Goal: Task Accomplishment & Management: Use online tool/utility

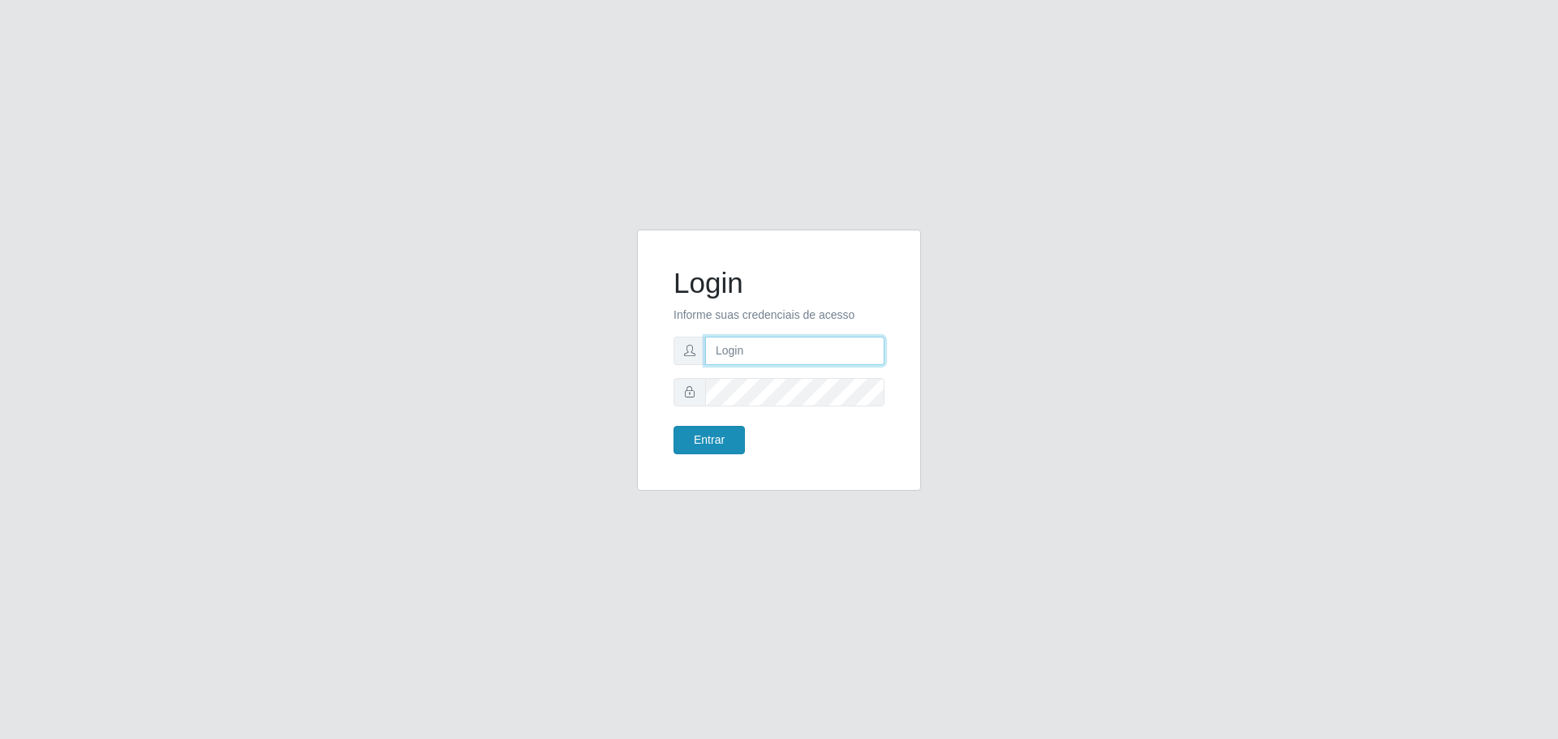
type input "[EMAIL_ADDRESS][DOMAIN_NAME]"
click at [712, 438] on button "Entrar" at bounding box center [708, 440] width 71 height 28
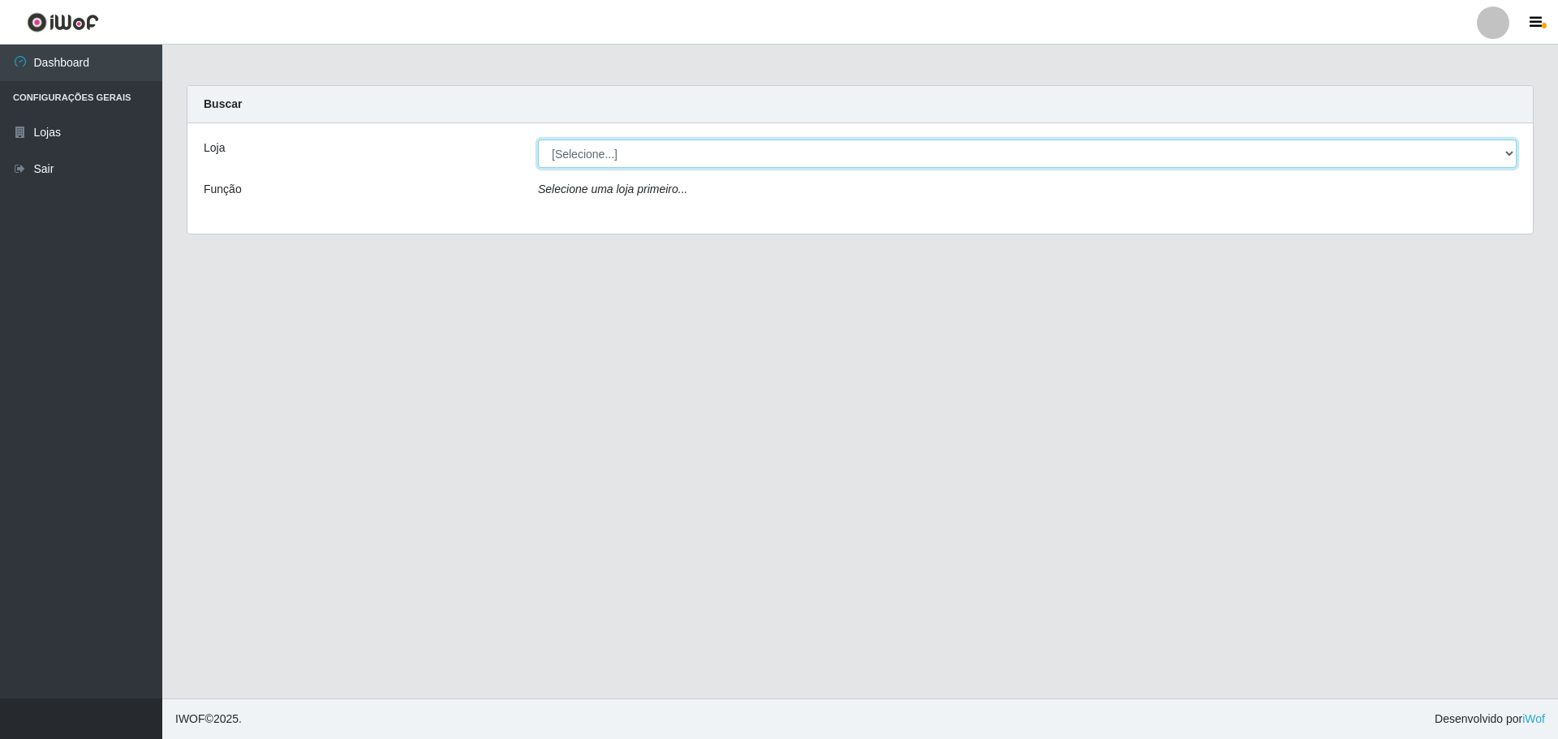
click at [621, 152] on select "[Selecione...] [GEOGRAPHIC_DATA] - [GEOGRAPHIC_DATA][DATE]" at bounding box center [1027, 154] width 978 height 28
select select "527"
click at [538, 140] on select "[Selecione...] [GEOGRAPHIC_DATA] - [GEOGRAPHIC_DATA][DATE]" at bounding box center [1027, 154] width 978 height 28
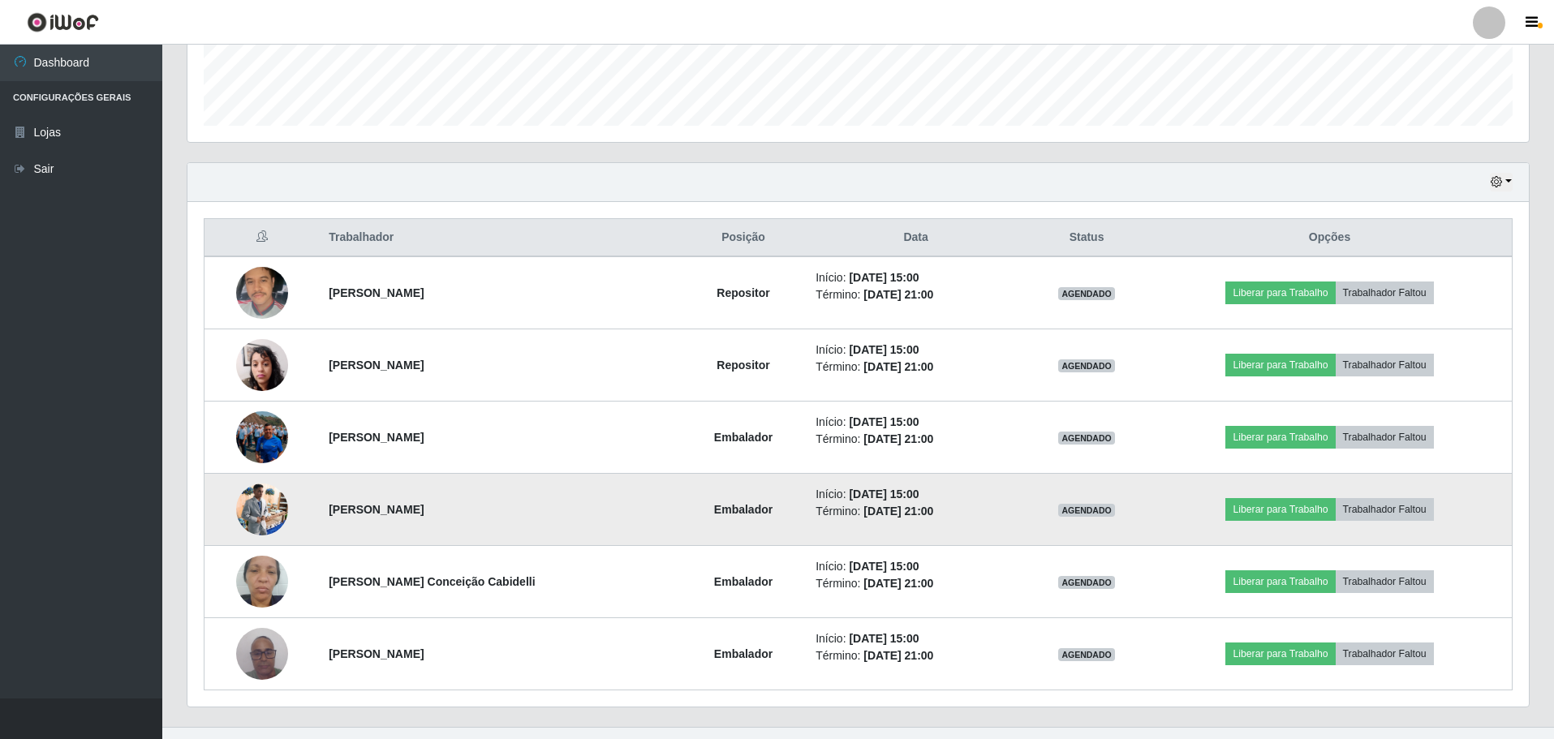
scroll to position [483, 0]
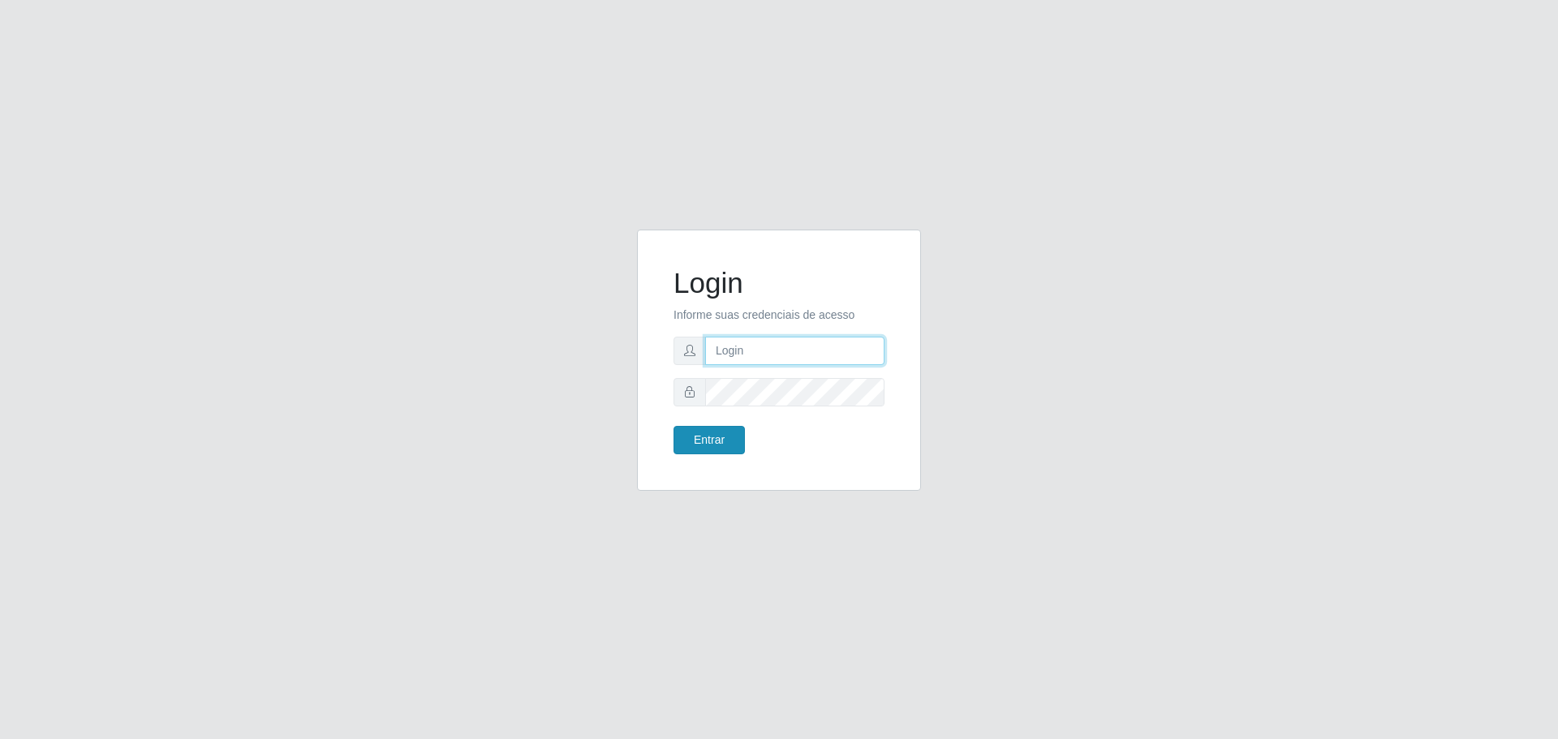
type input "[EMAIL_ADDRESS][DOMAIN_NAME]"
click at [695, 440] on button "Entrar" at bounding box center [708, 440] width 71 height 28
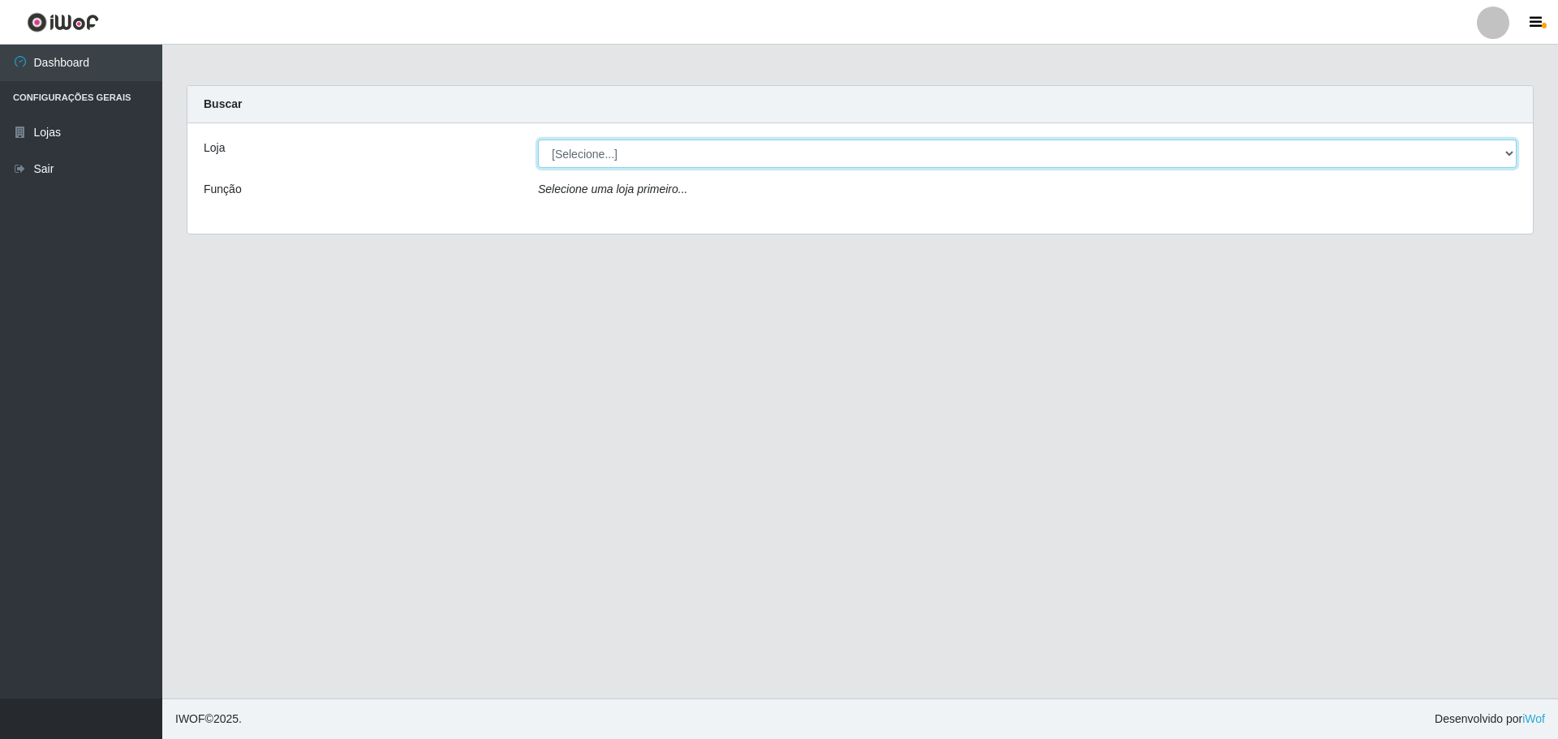
click at [600, 152] on select "[Selecione...] [GEOGRAPHIC_DATA] - [GEOGRAPHIC_DATA][DATE]" at bounding box center [1027, 154] width 978 height 28
select select "527"
click at [538, 140] on select "[Selecione...] [GEOGRAPHIC_DATA] - [GEOGRAPHIC_DATA][DATE]" at bounding box center [1027, 154] width 978 height 28
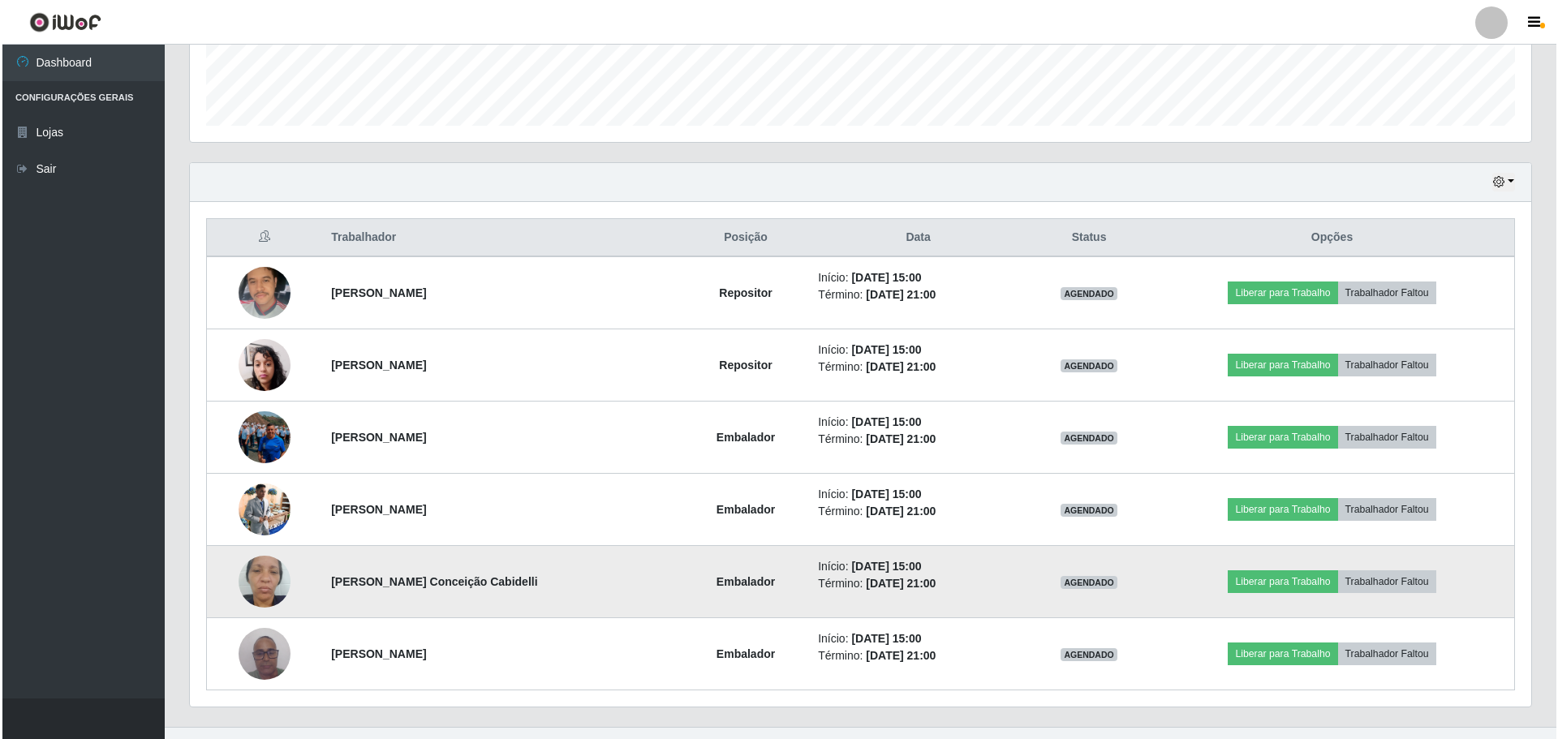
scroll to position [483, 0]
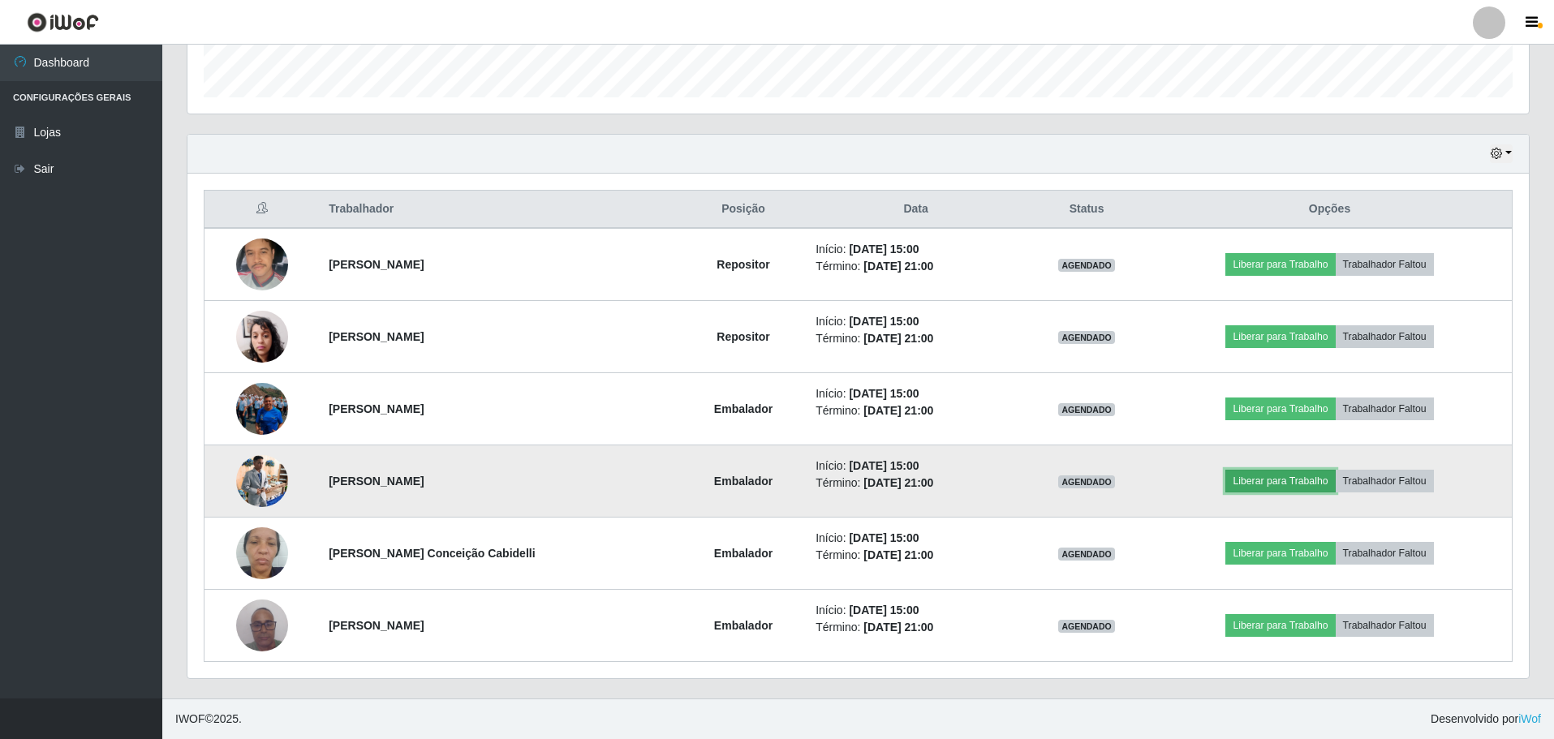
click at [1273, 484] on button "Liberar para Trabalho" at bounding box center [1280, 481] width 110 height 23
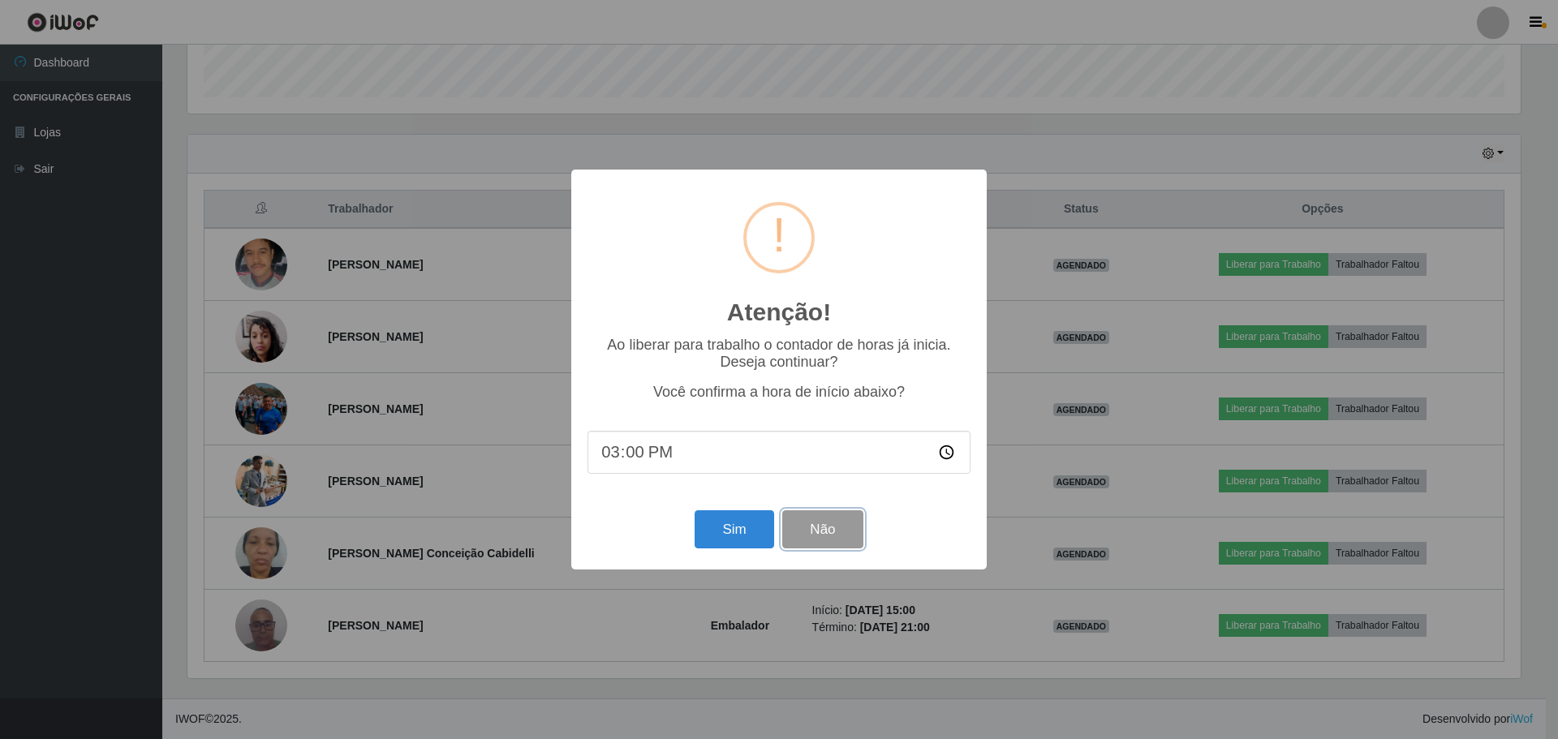
click at [832, 540] on button "Não" at bounding box center [822, 529] width 80 height 38
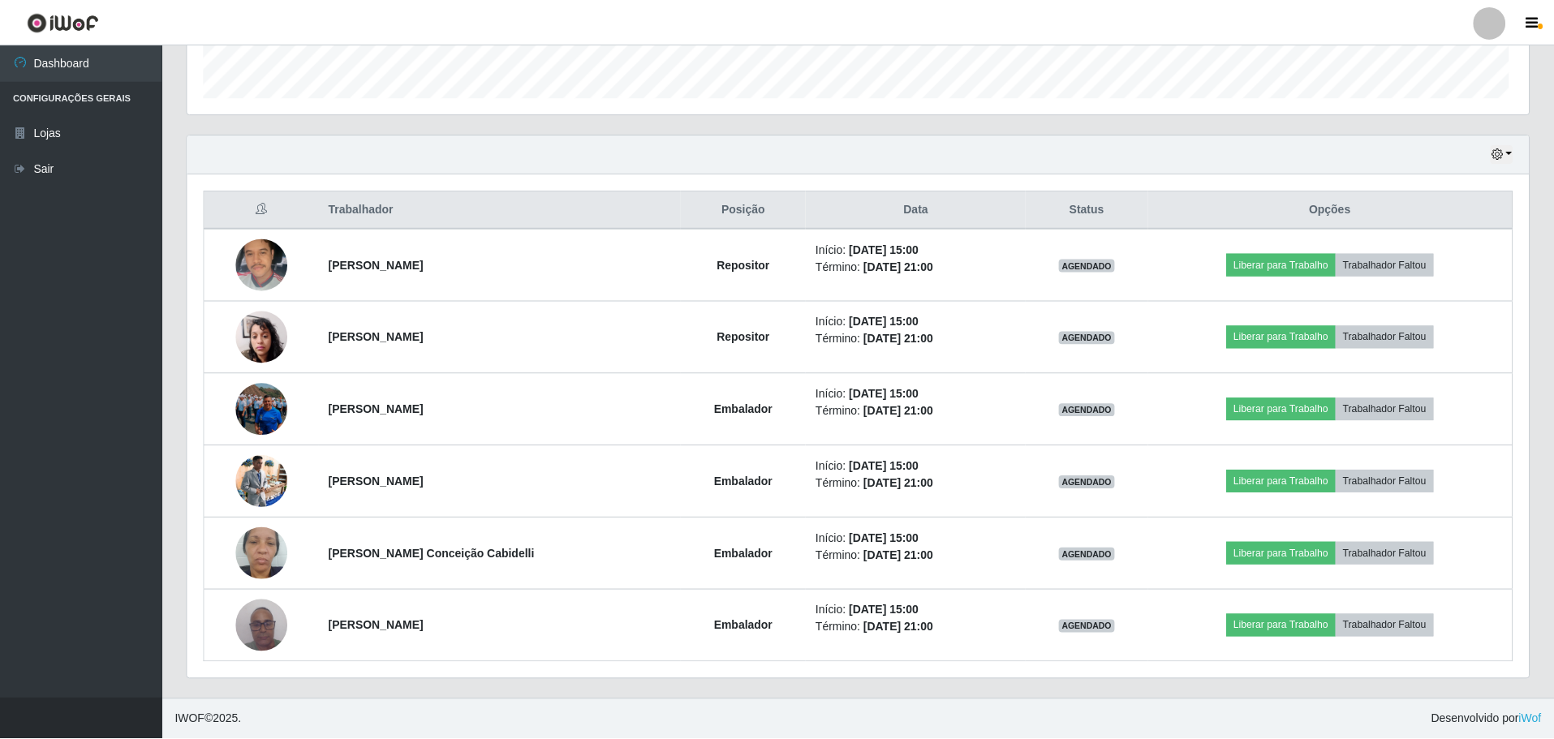
scroll to position [337, 1341]
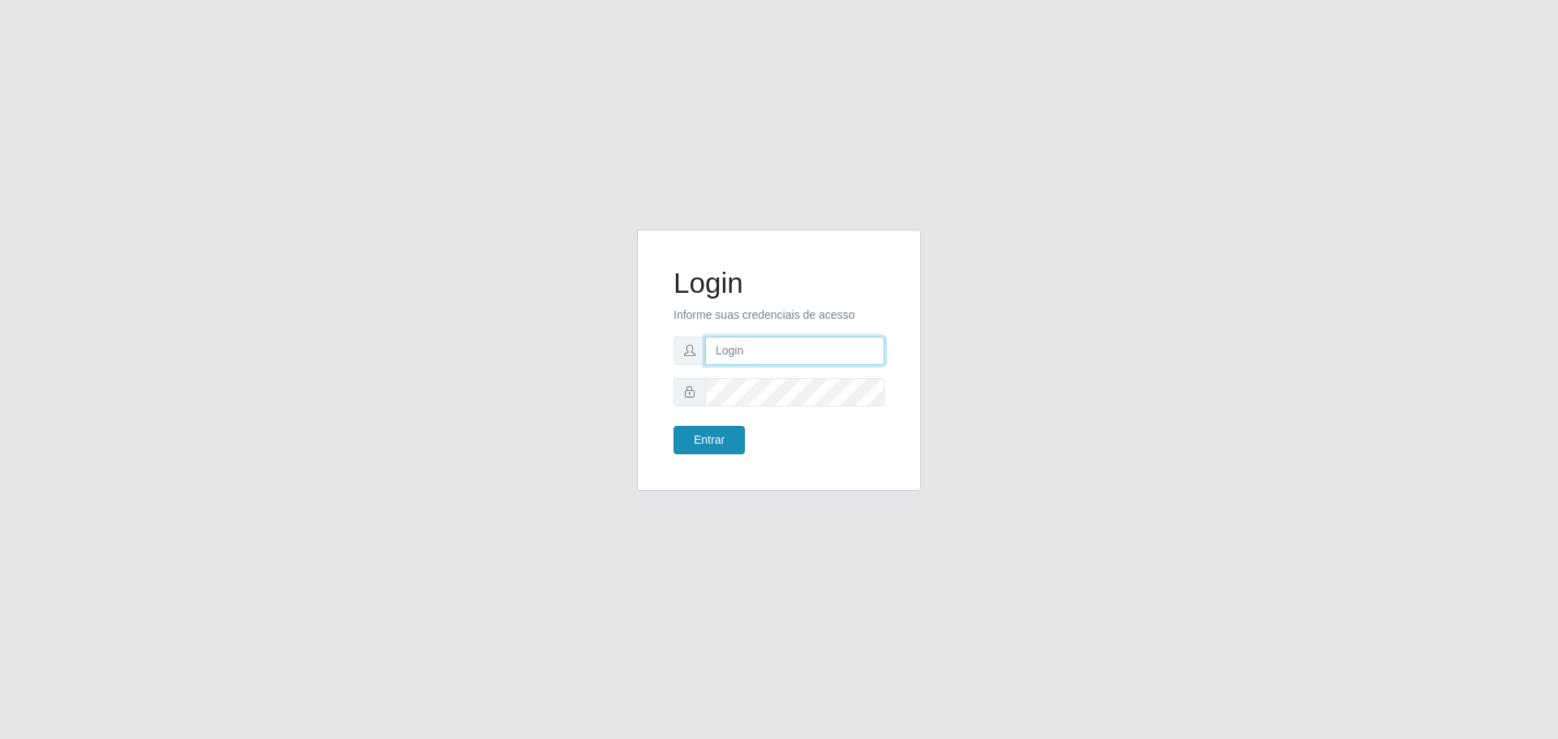
type input "[EMAIL_ADDRESS][DOMAIN_NAME]"
click at [716, 433] on button "Entrar" at bounding box center [708, 440] width 71 height 28
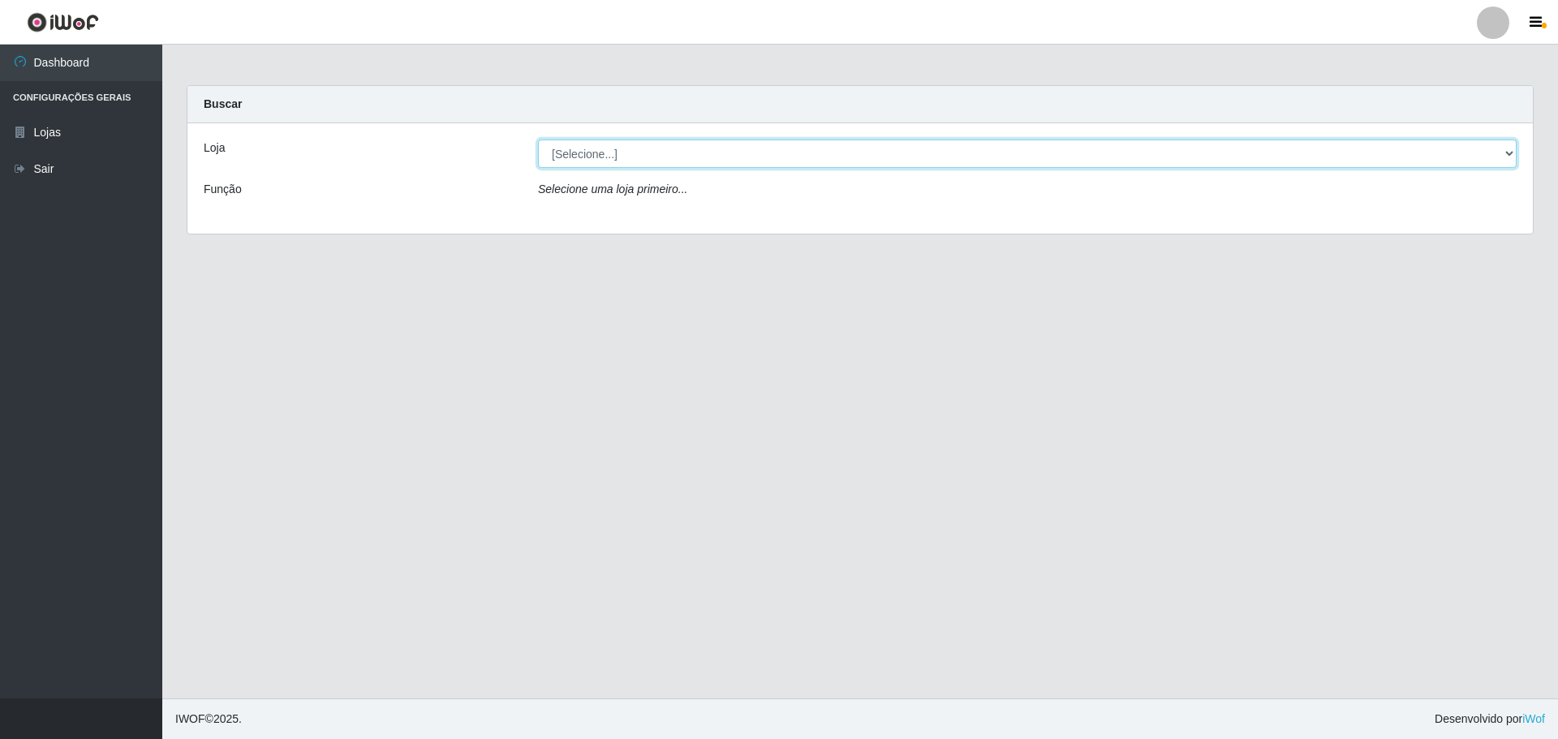
click at [1083, 161] on select "[Selecione...] [GEOGRAPHIC_DATA] - [GEOGRAPHIC_DATA][DATE]" at bounding box center [1027, 154] width 978 height 28
select select "527"
click at [538, 140] on select "[Selecione...] [GEOGRAPHIC_DATA] - [GEOGRAPHIC_DATA][DATE]" at bounding box center [1027, 154] width 978 height 28
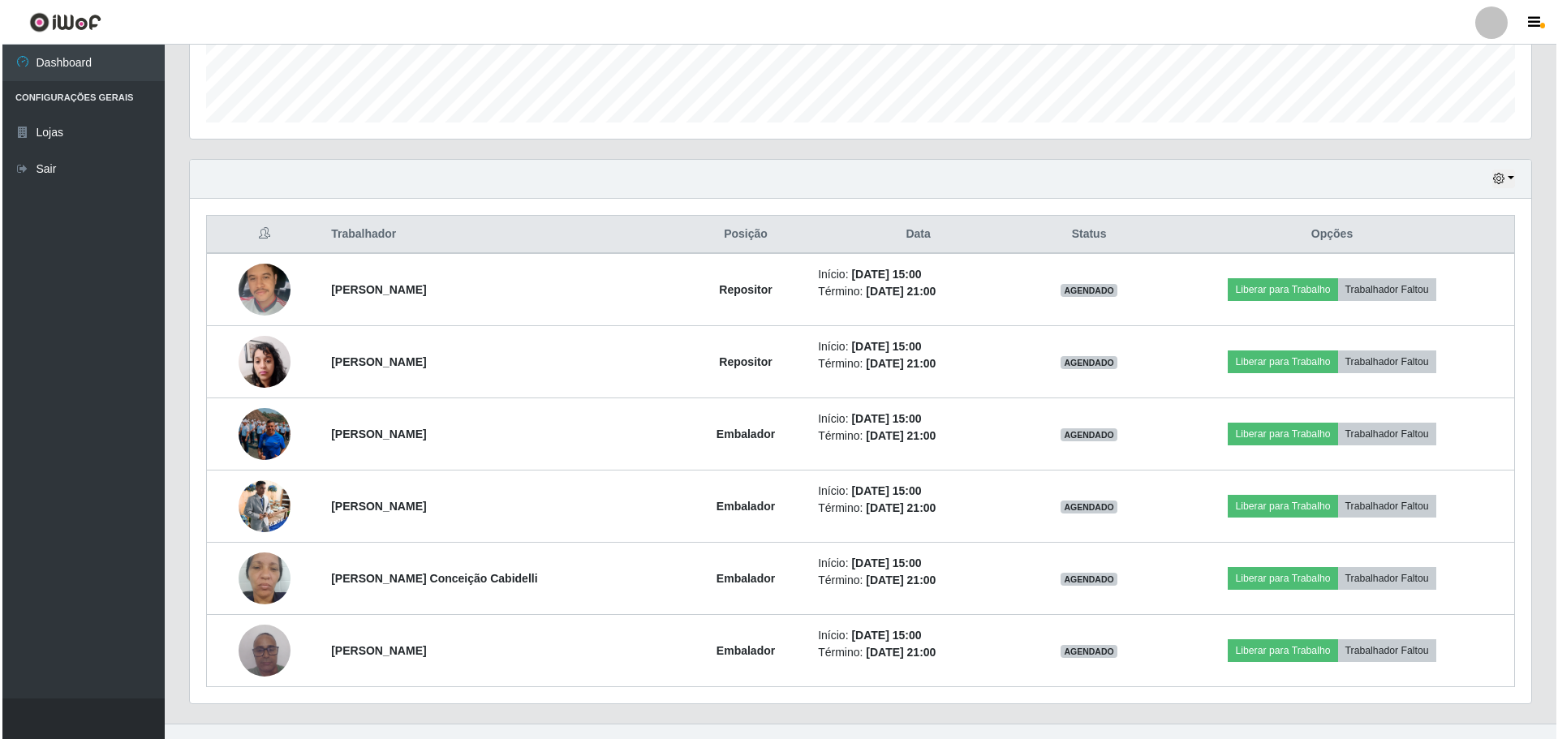
scroll to position [483, 0]
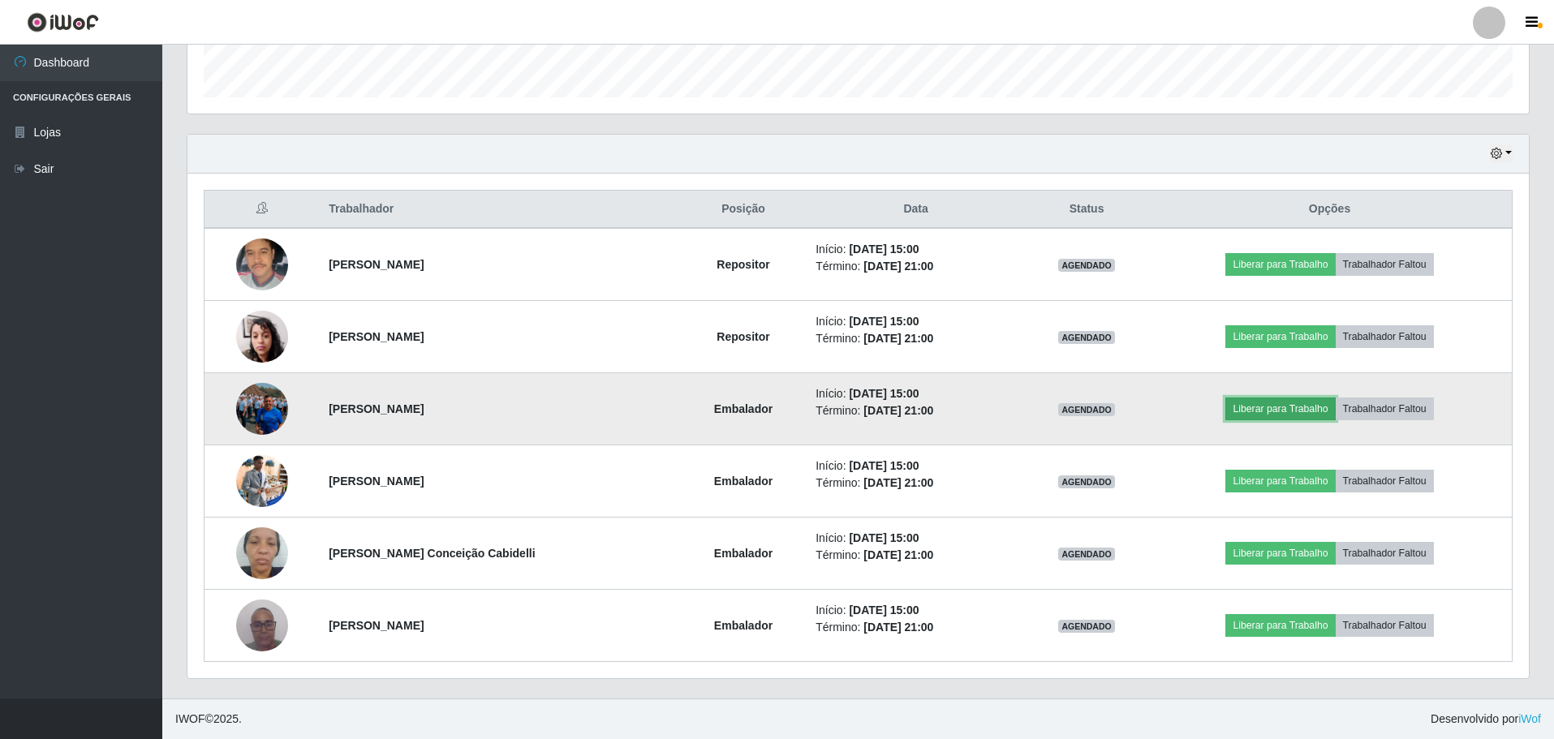
click at [1284, 406] on button "Liberar para Trabalho" at bounding box center [1280, 409] width 110 height 23
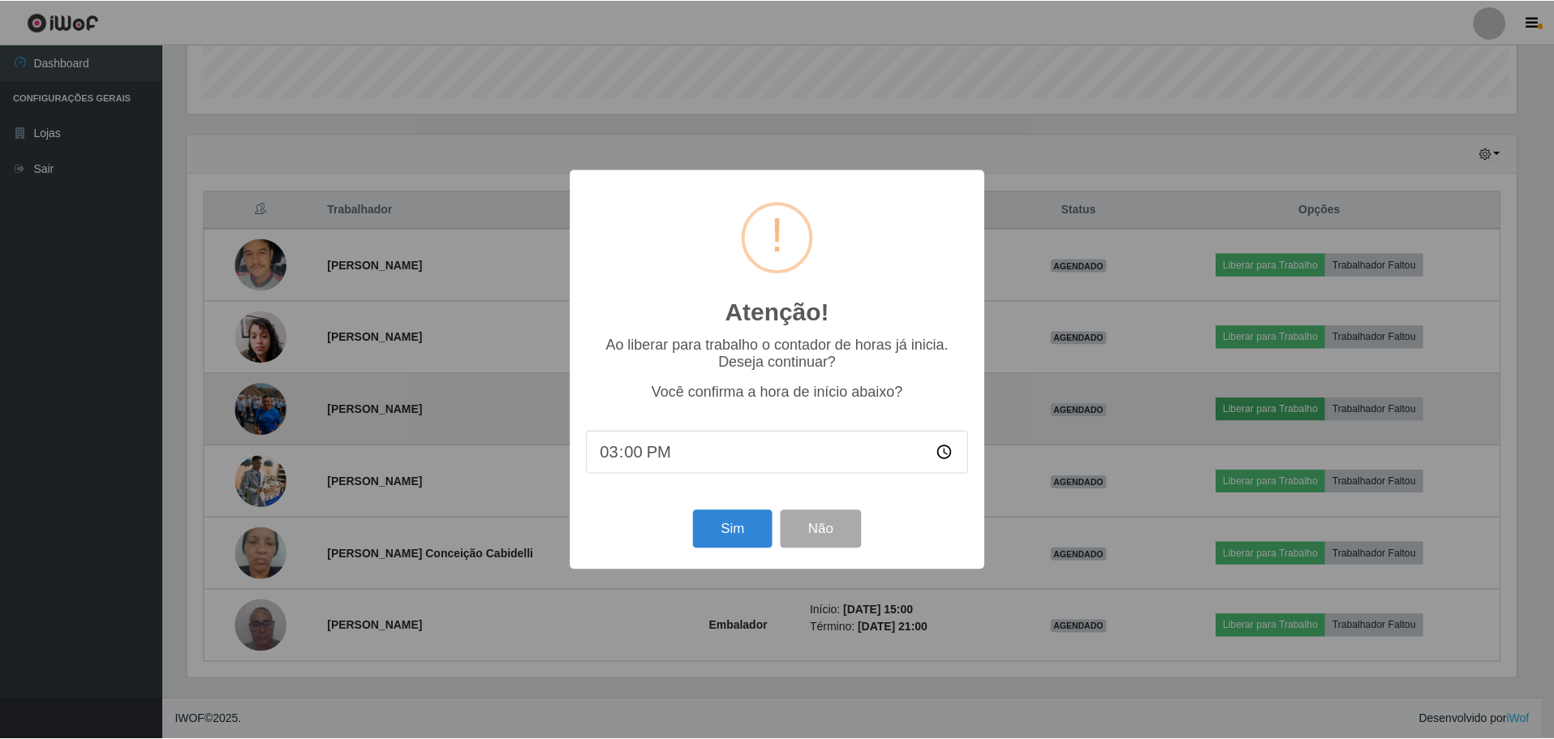
scroll to position [337, 1333]
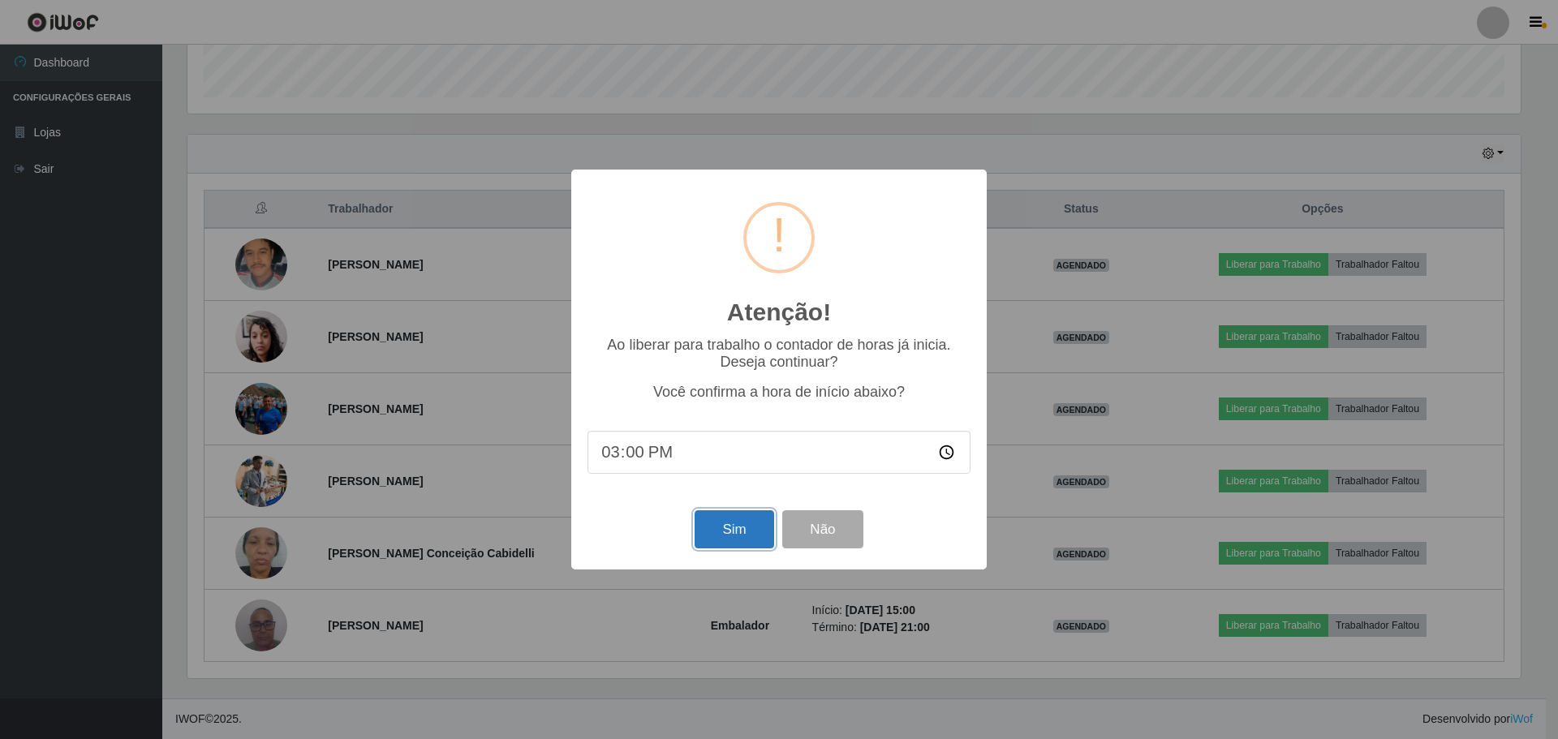
click at [720, 527] on button "Sim" at bounding box center [734, 529] width 79 height 38
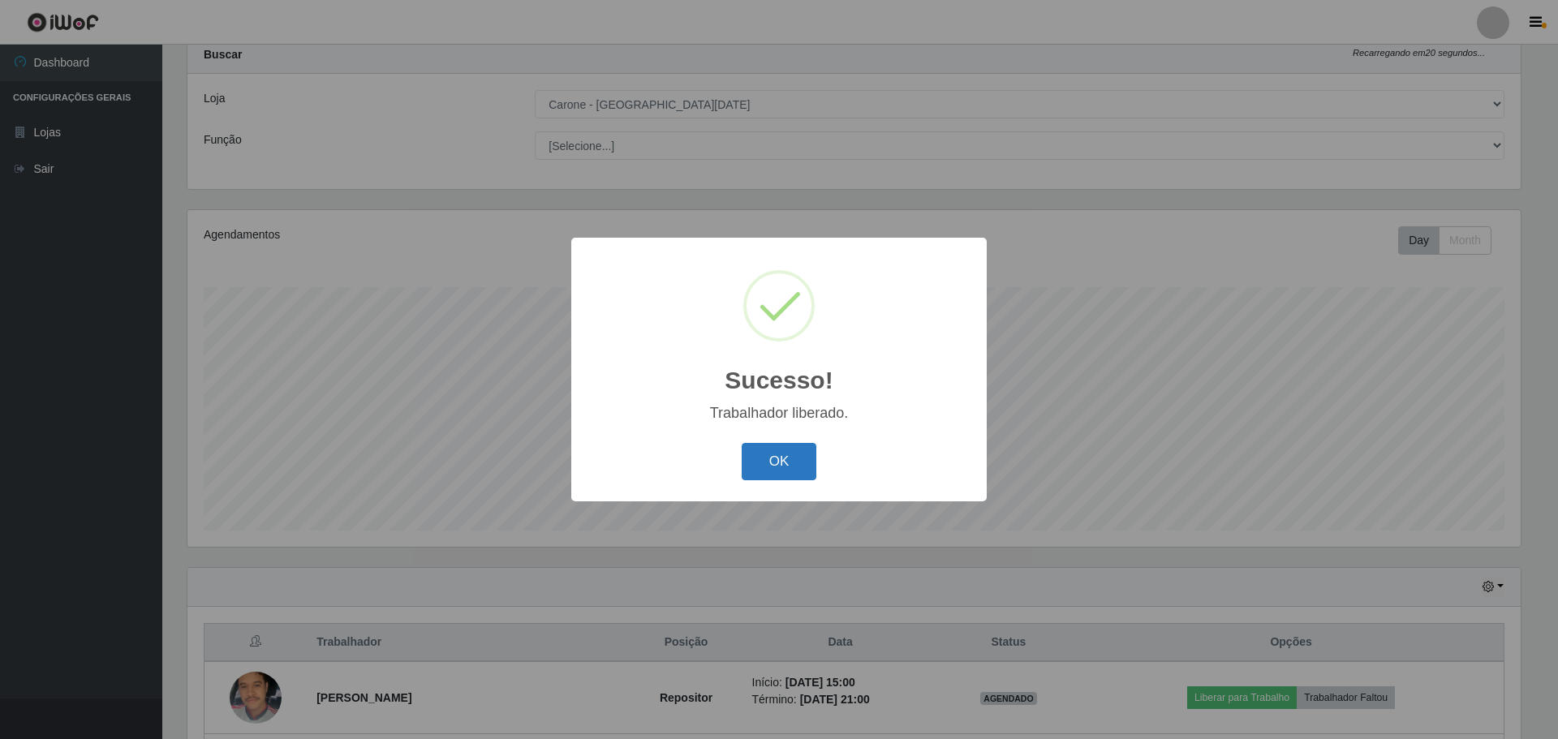
click at [793, 457] on button "OK" at bounding box center [779, 462] width 75 height 38
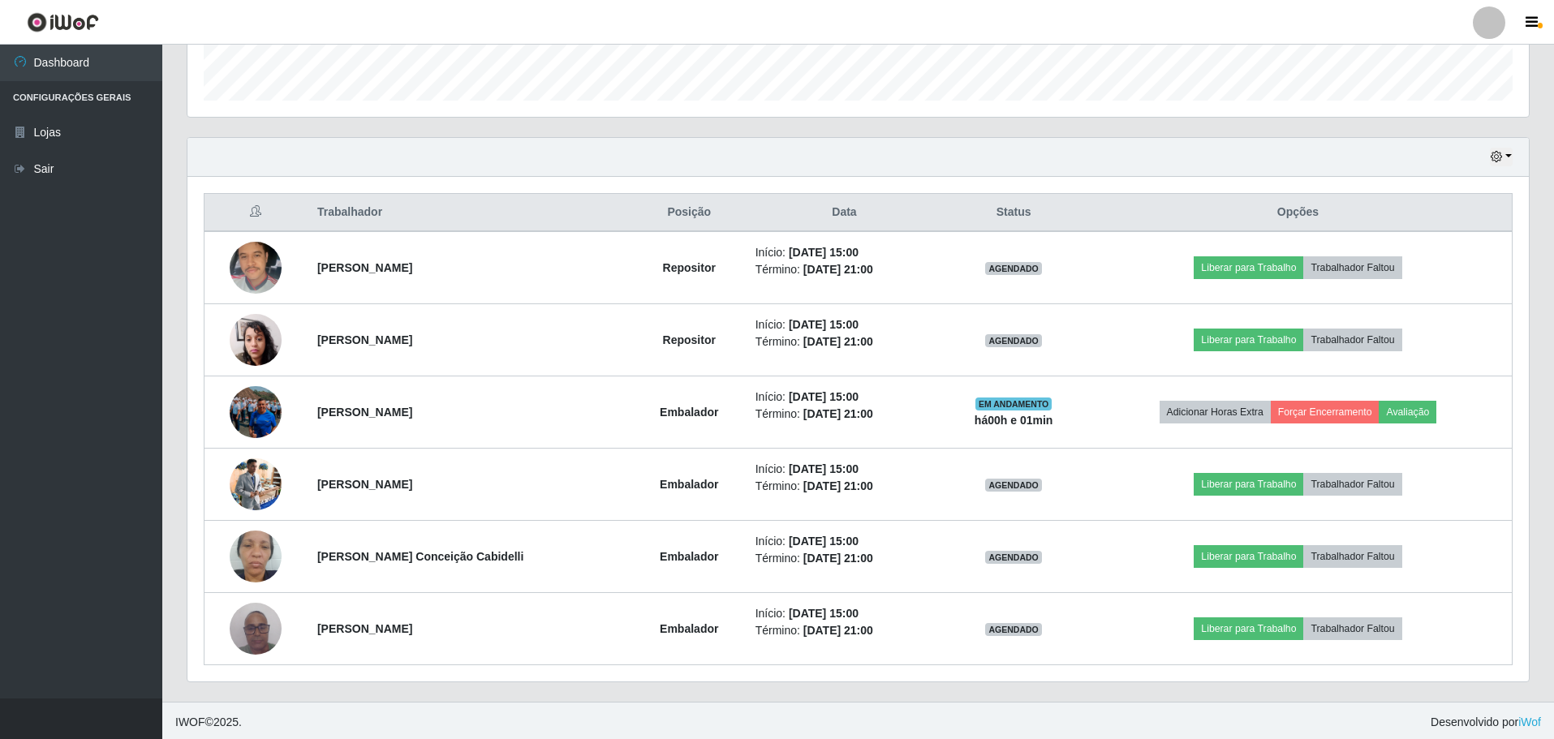
scroll to position [483, 0]
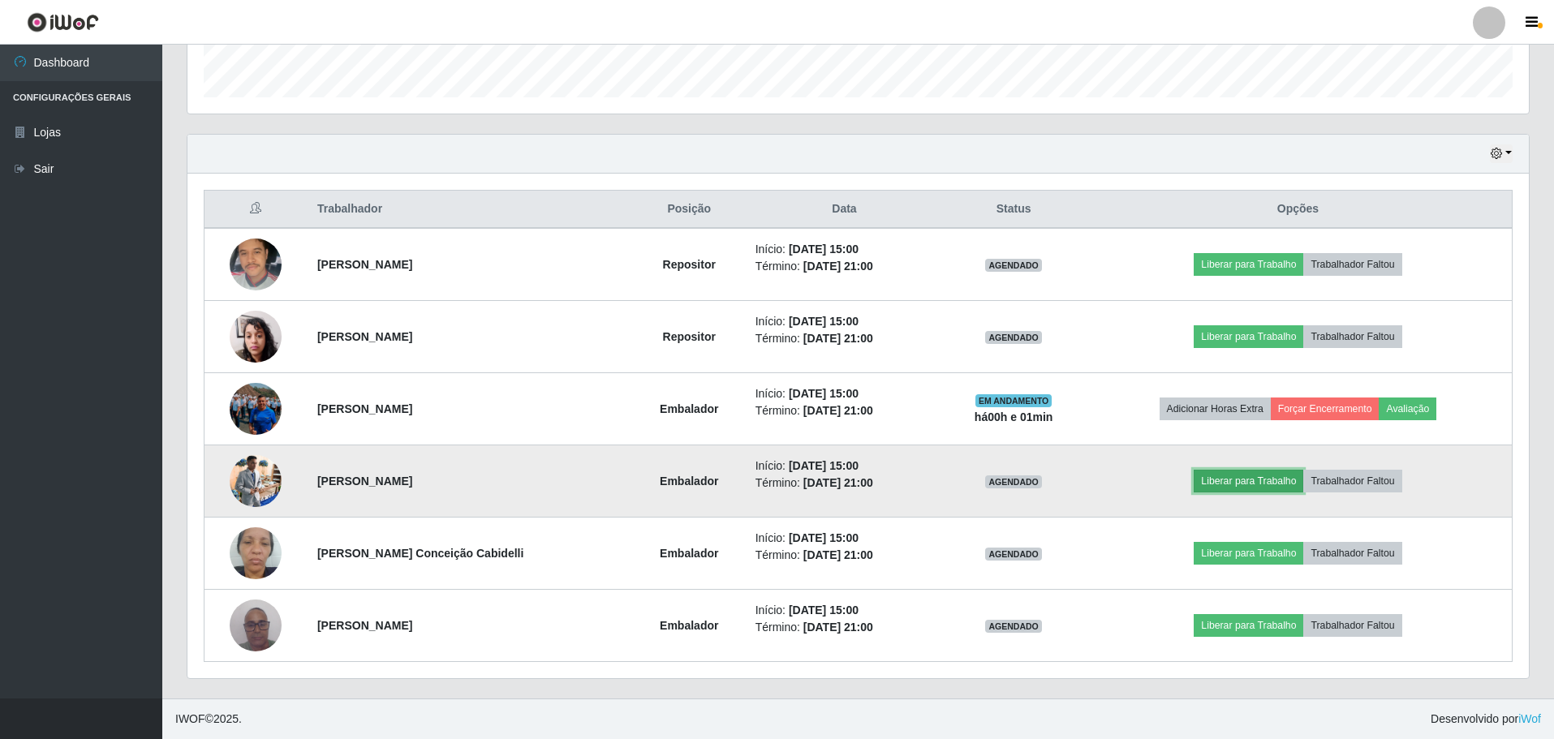
click at [1247, 481] on button "Liberar para Trabalho" at bounding box center [1248, 481] width 110 height 23
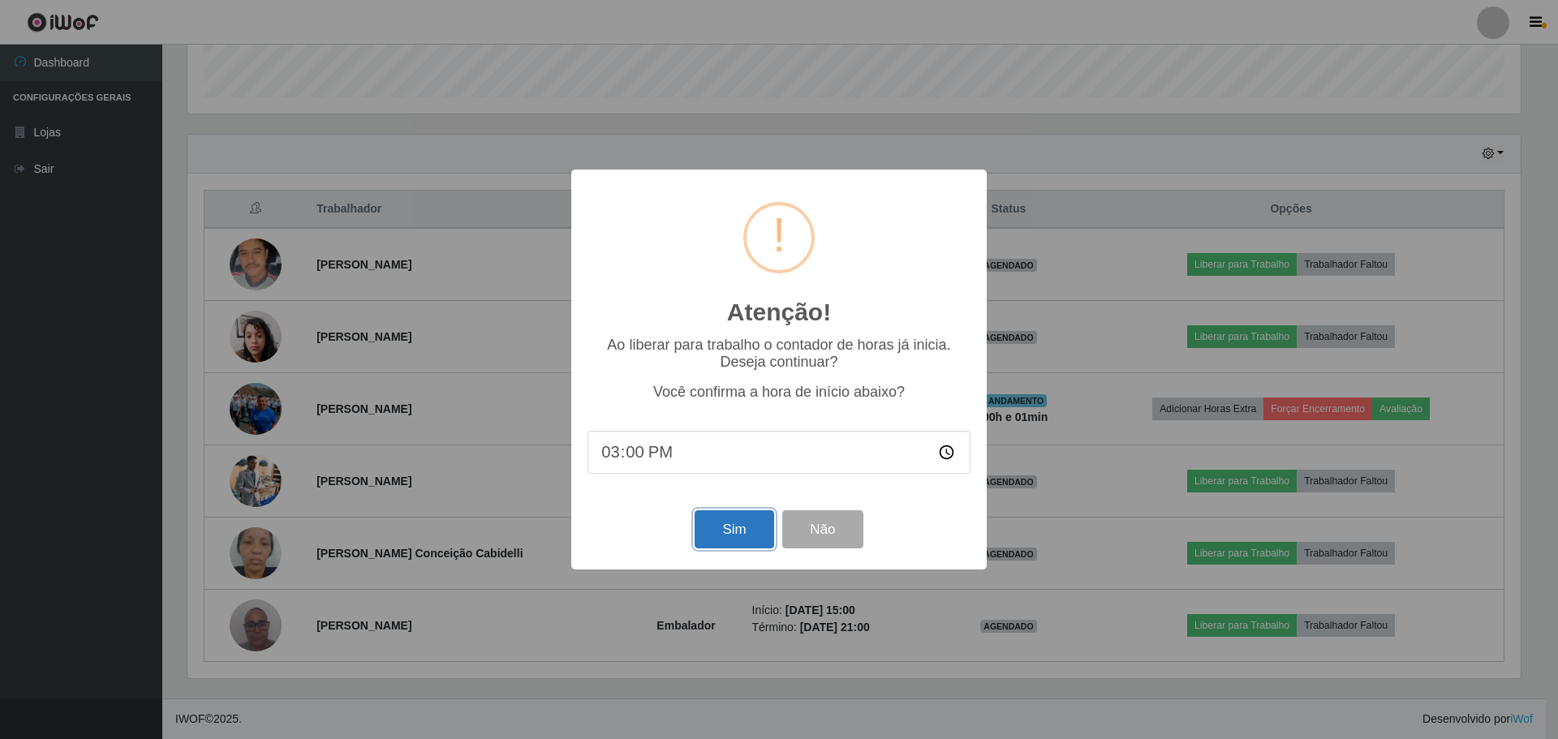
click at [729, 544] on button "Sim" at bounding box center [734, 529] width 79 height 38
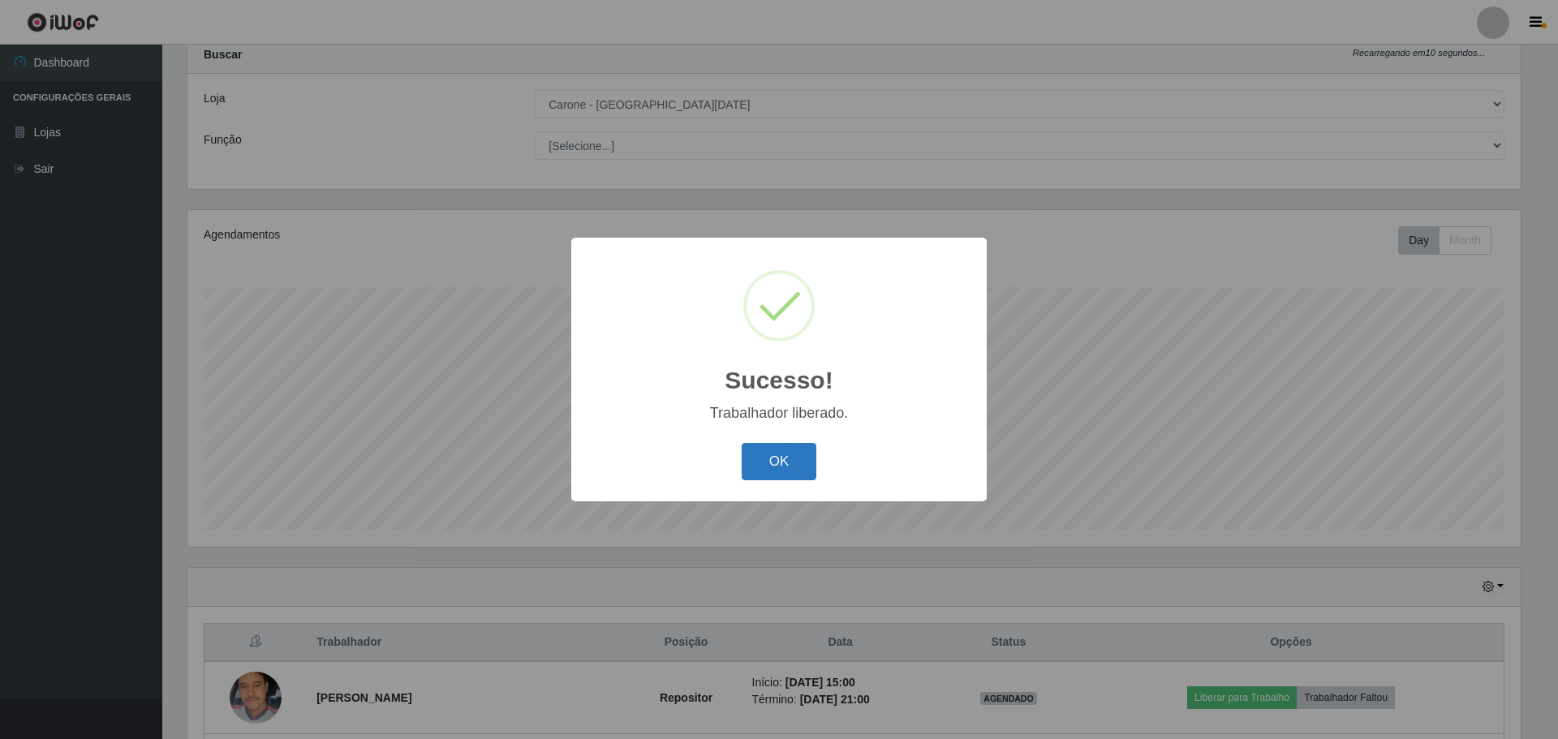
click at [794, 461] on button "OK" at bounding box center [779, 462] width 75 height 38
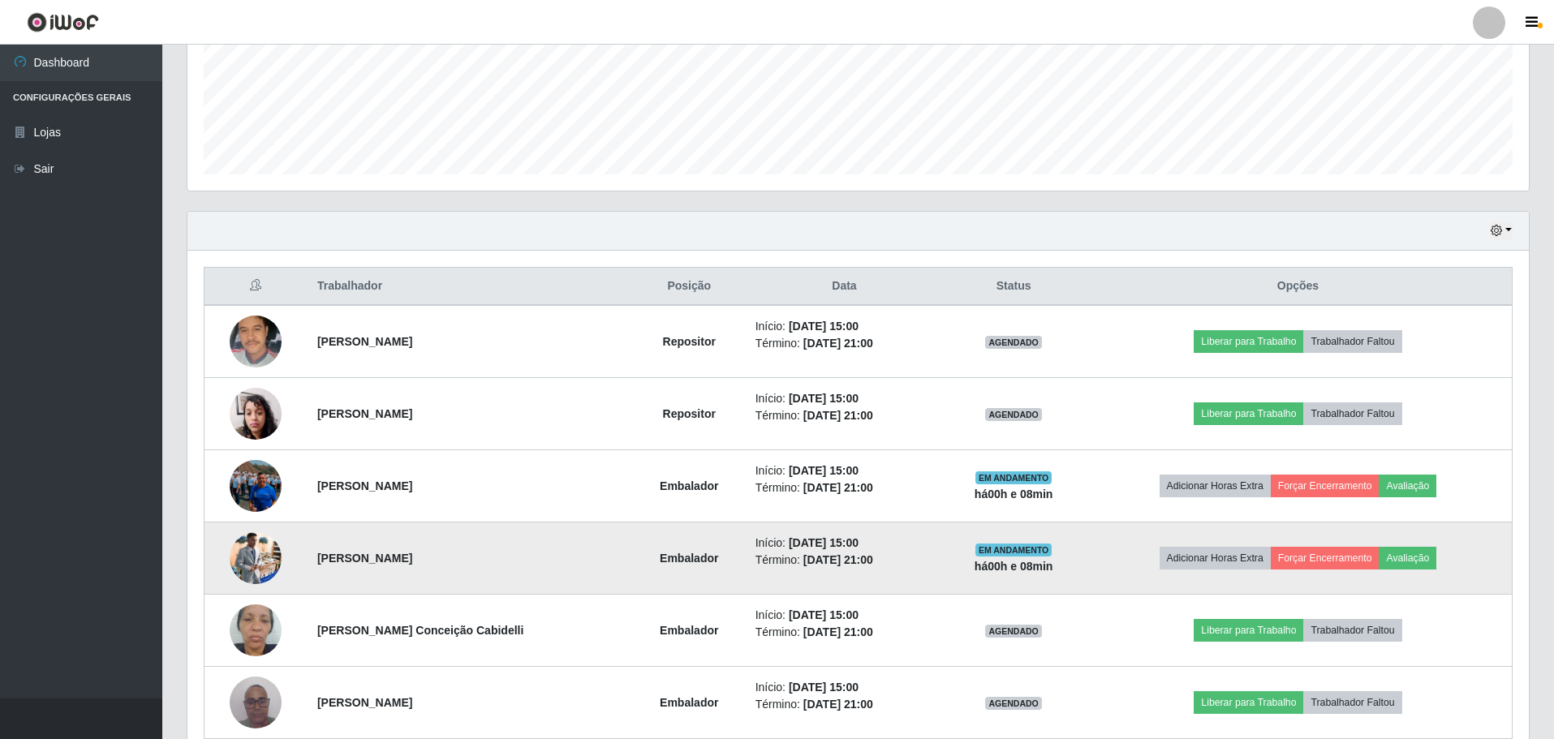
scroll to position [483, 0]
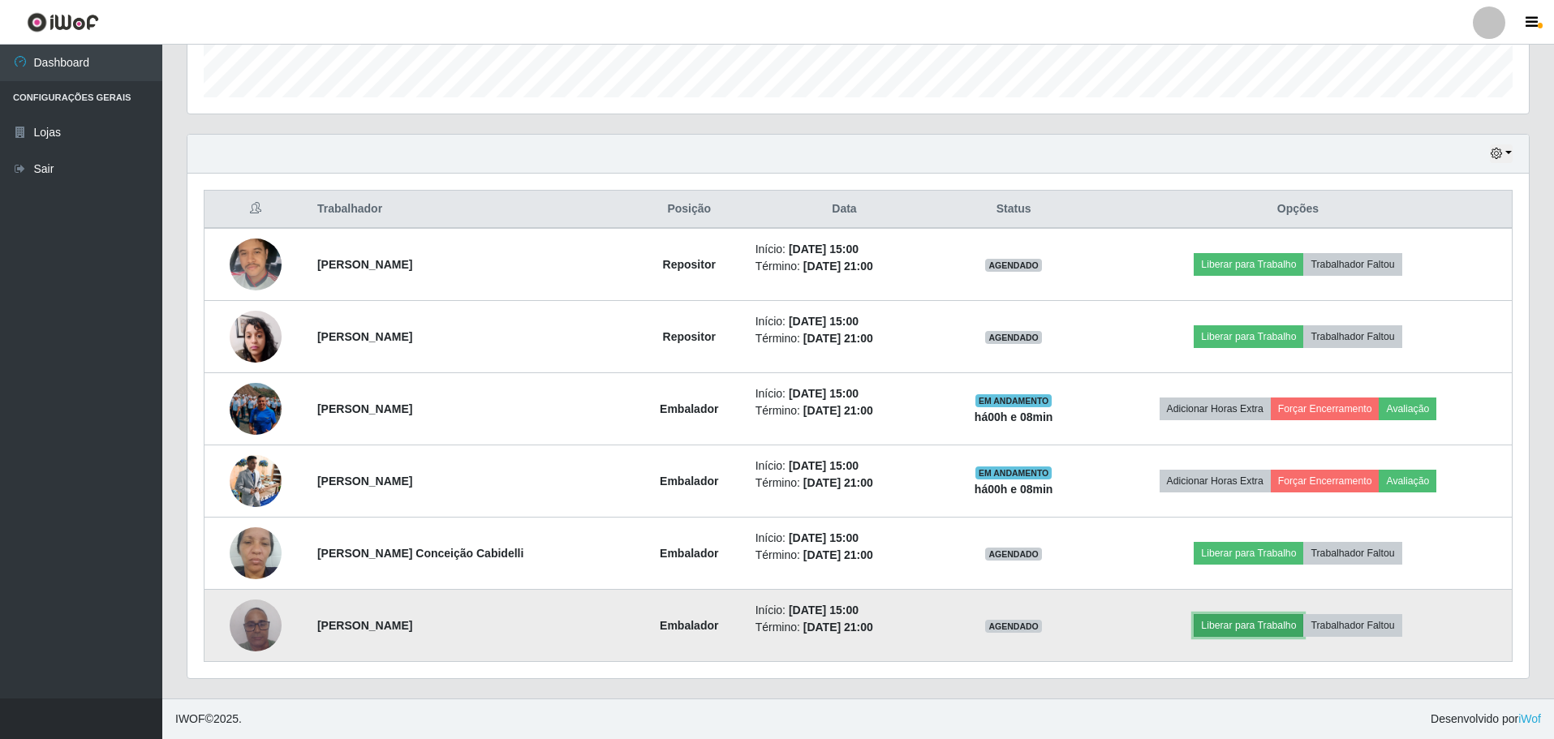
click at [1266, 626] on button "Liberar para Trabalho" at bounding box center [1248, 625] width 110 height 23
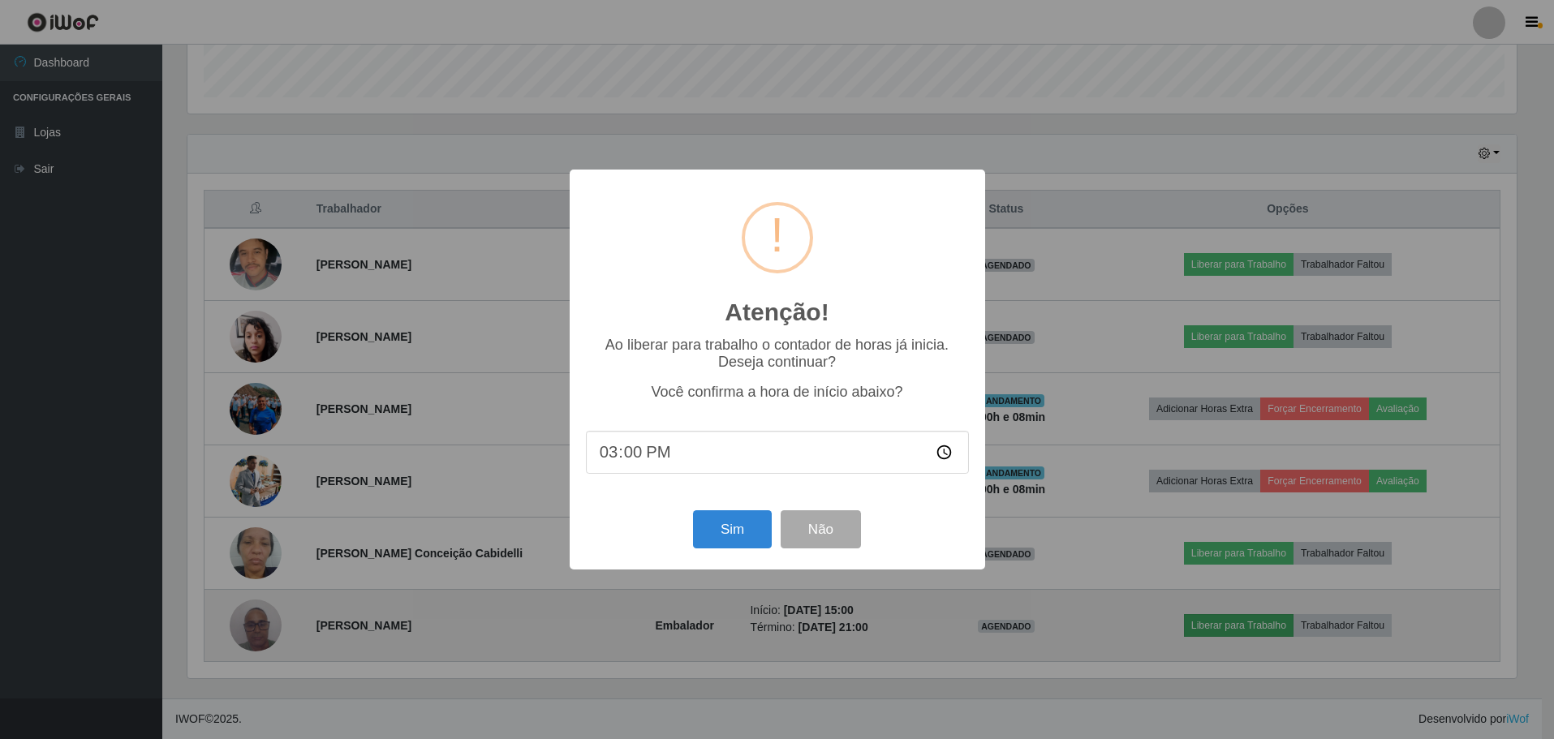
scroll to position [337, 1333]
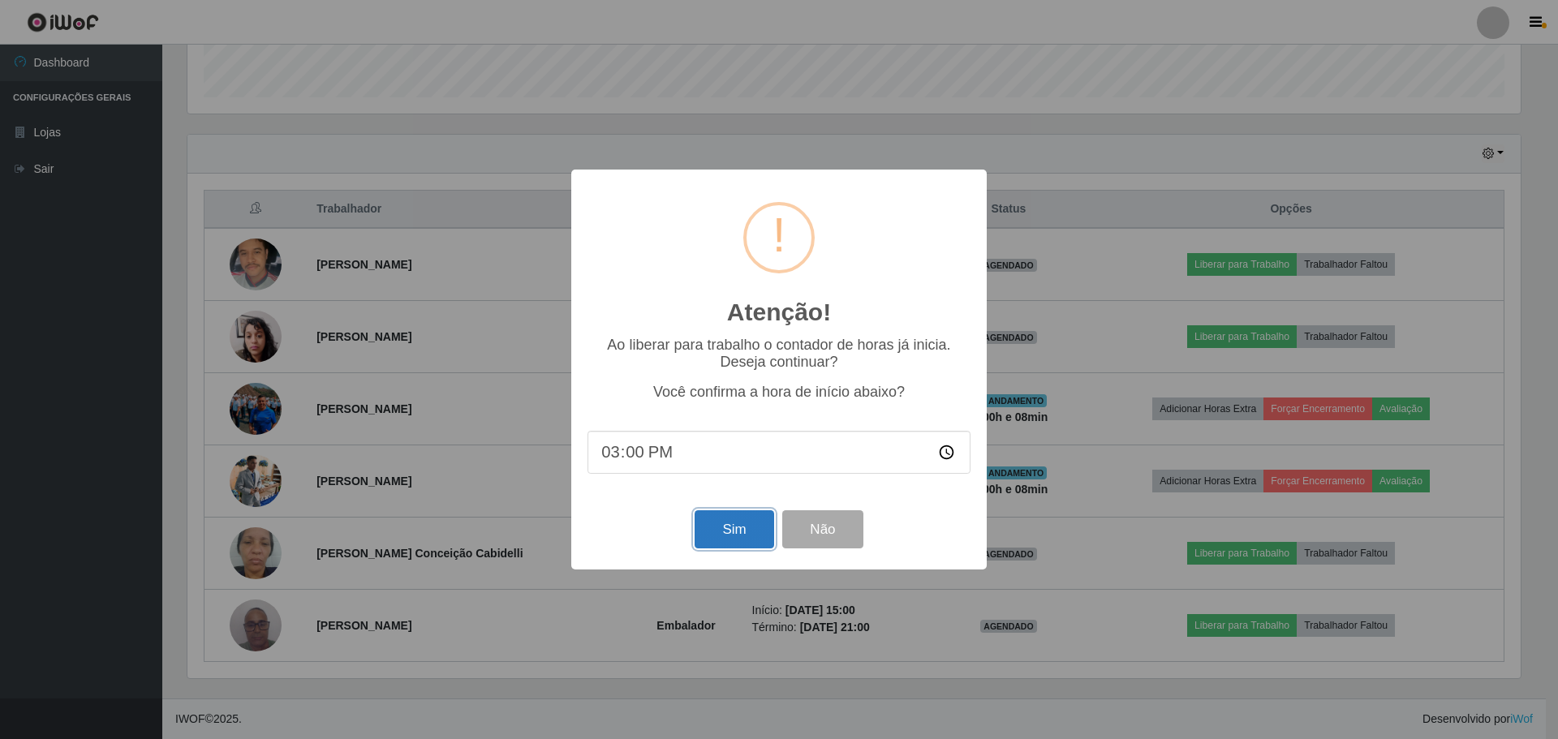
click at [711, 543] on button "Sim" at bounding box center [734, 529] width 79 height 38
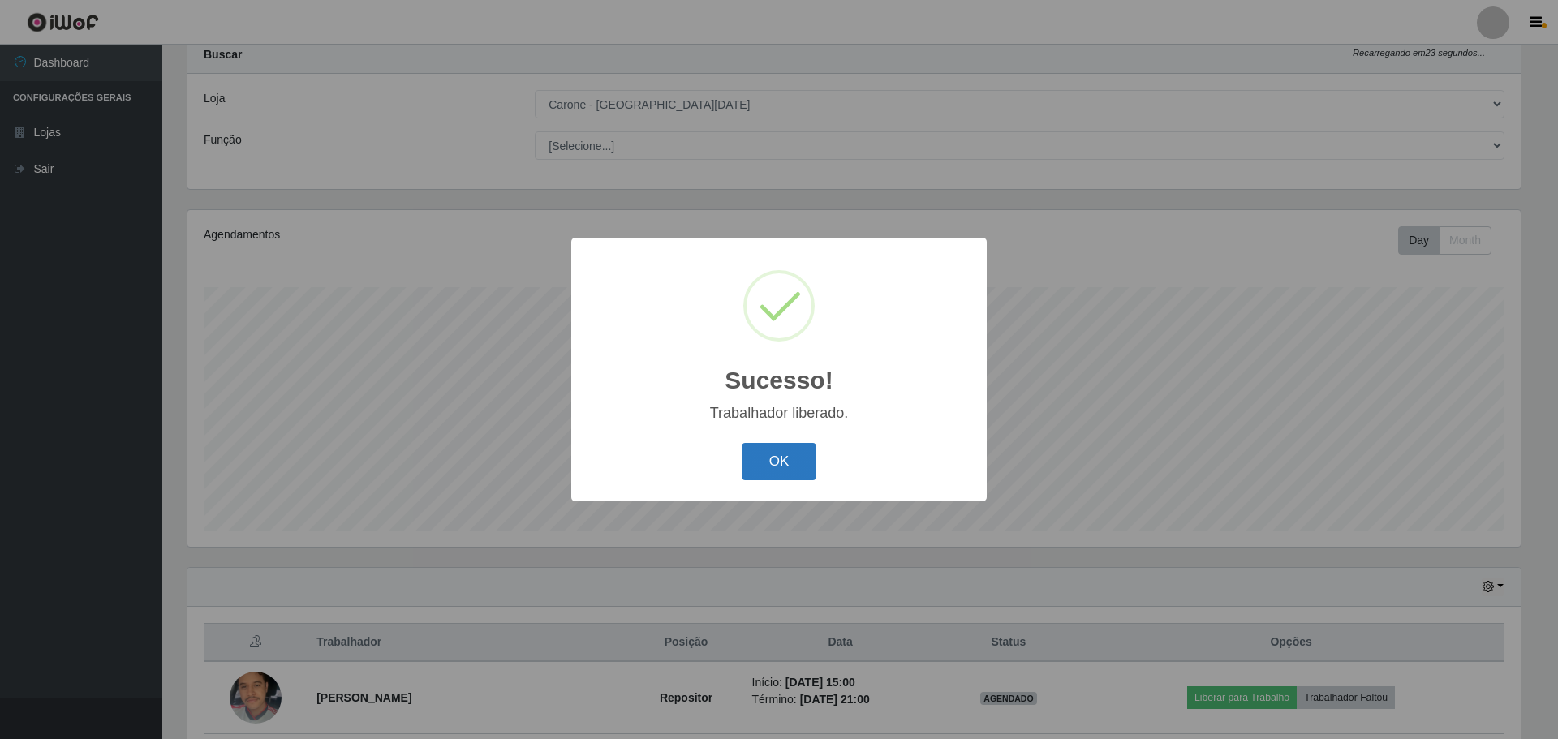
click at [789, 473] on button "OK" at bounding box center [779, 462] width 75 height 38
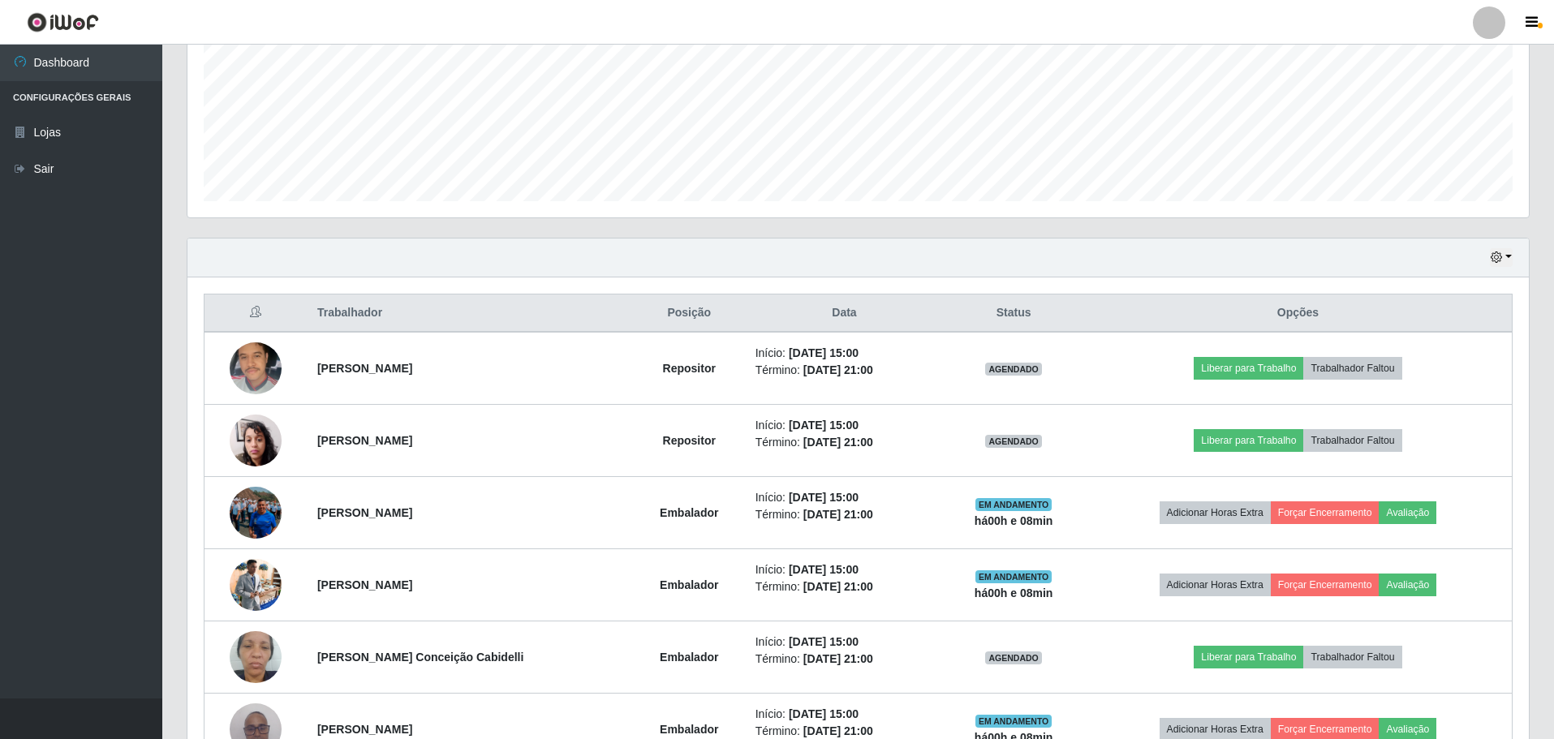
scroll to position [483, 0]
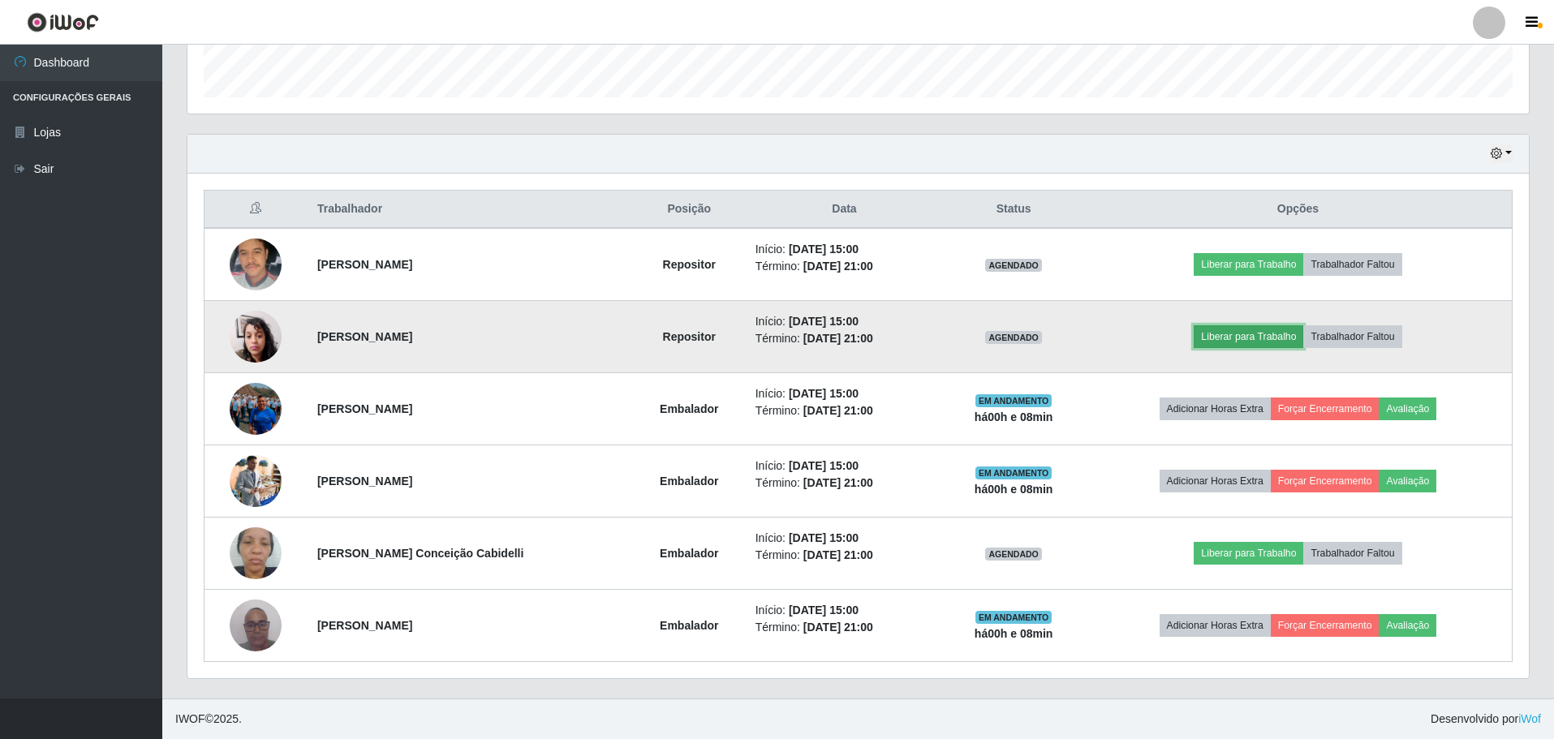
click at [1270, 333] on button "Liberar para Trabalho" at bounding box center [1248, 336] width 110 height 23
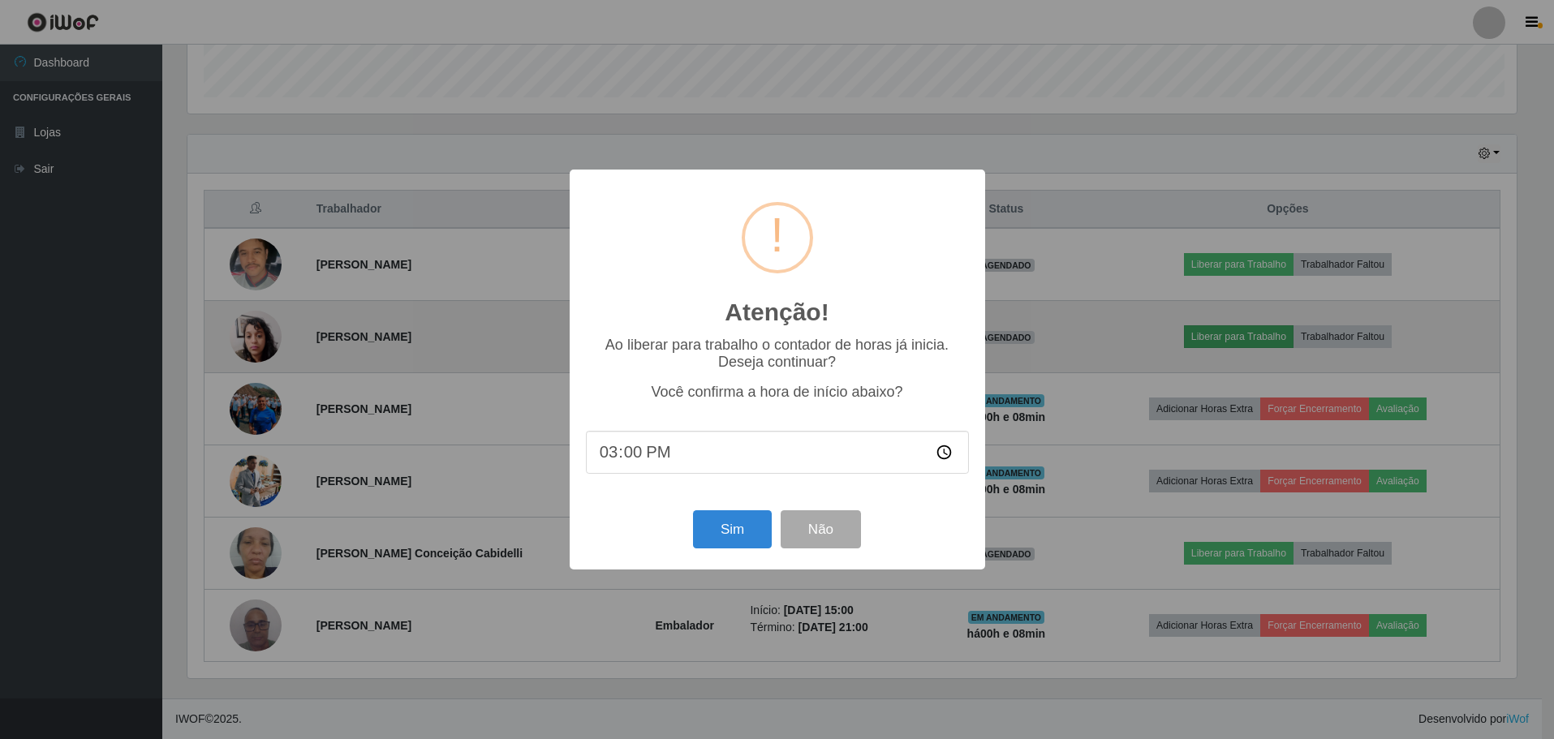
scroll to position [337, 1333]
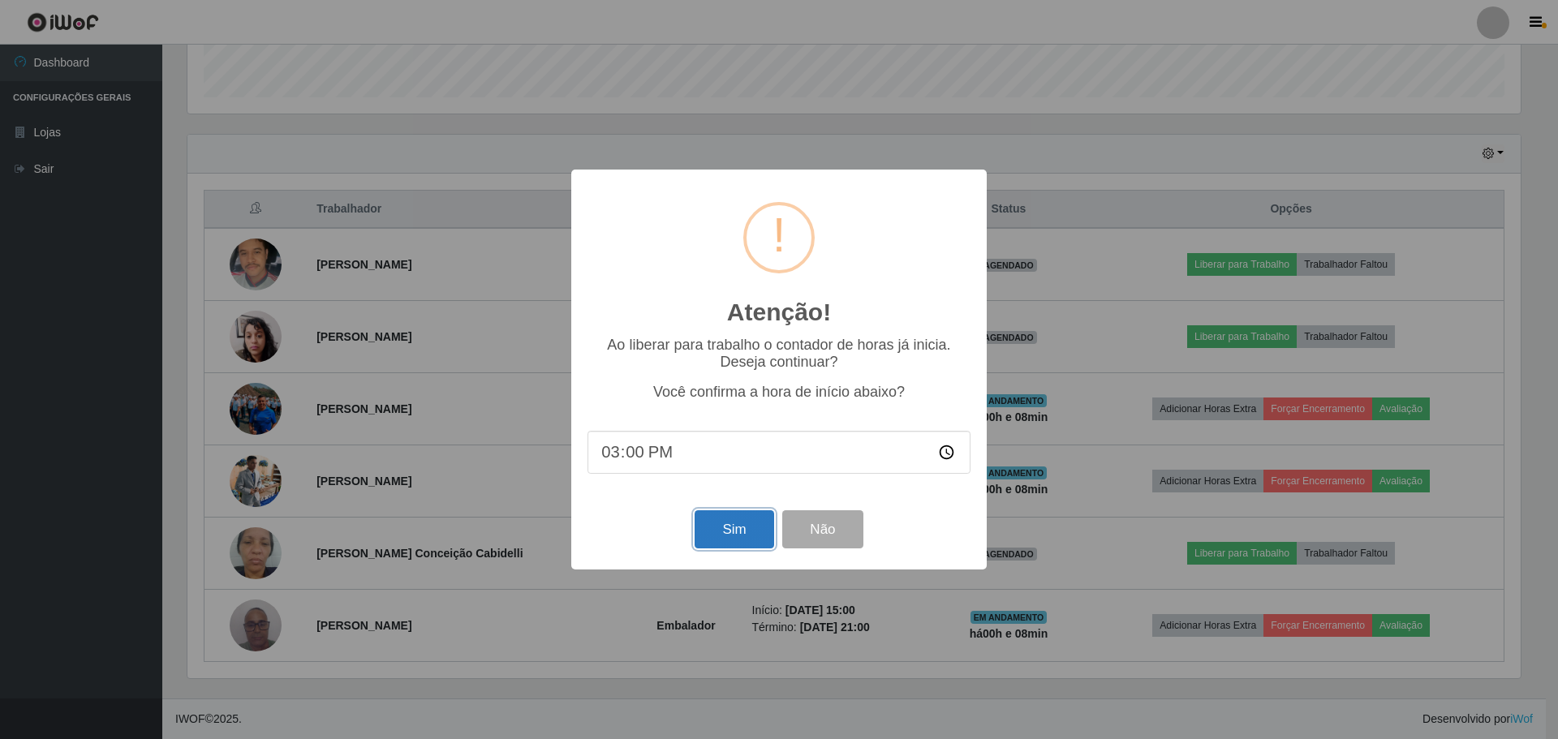
click at [746, 532] on button "Sim" at bounding box center [734, 529] width 79 height 38
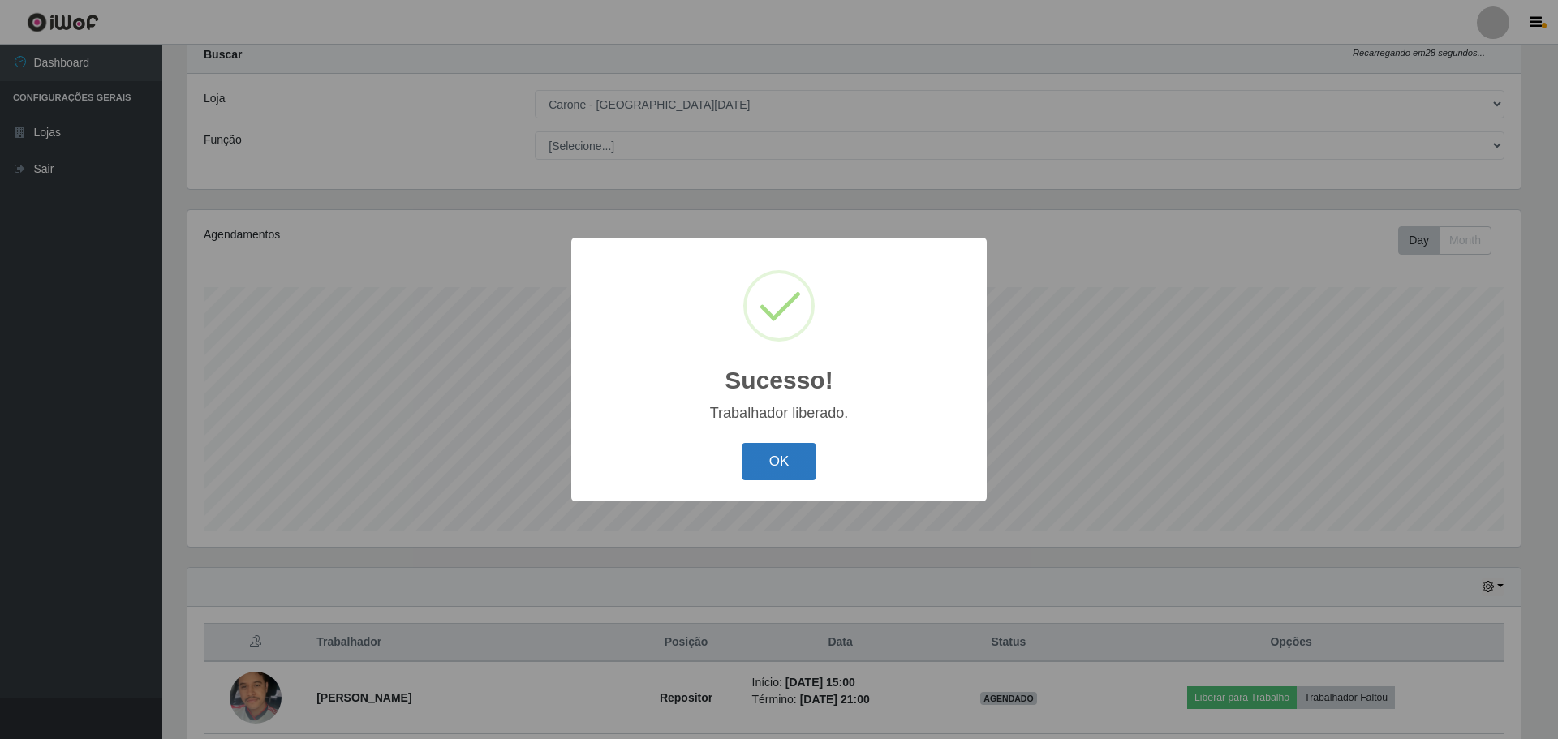
click at [796, 470] on button "OK" at bounding box center [779, 462] width 75 height 38
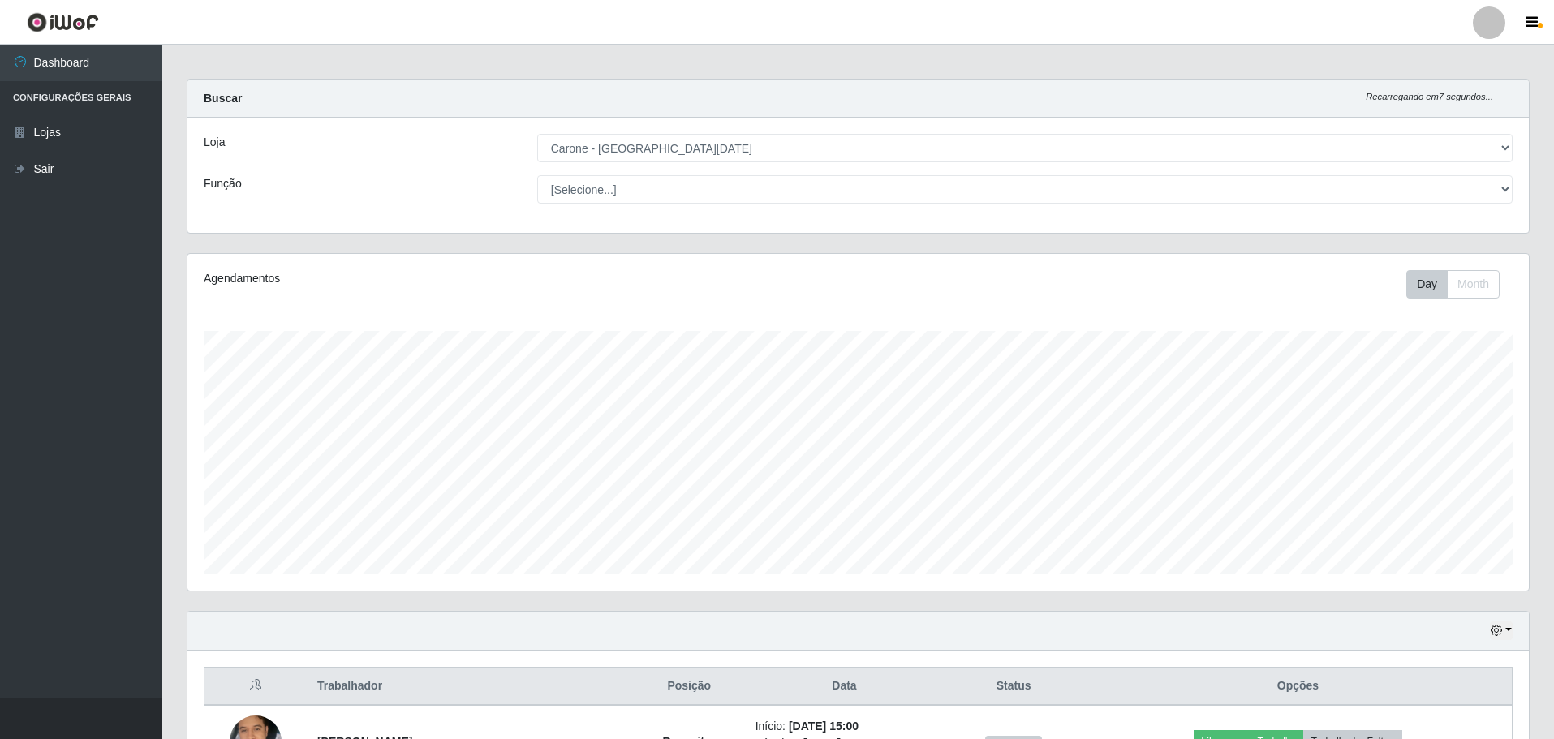
scroll to position [0, 0]
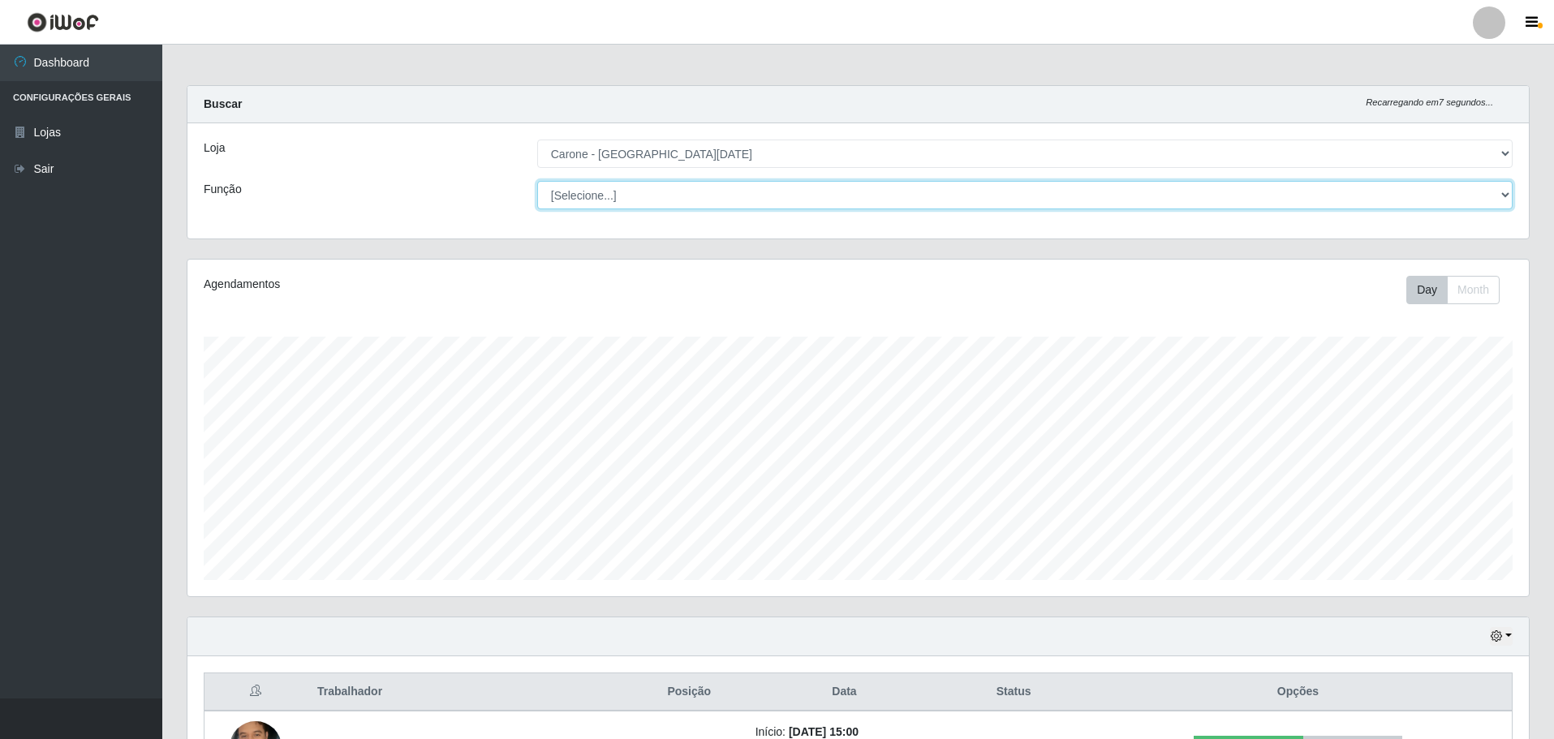
click at [900, 191] on select "[Selecione...] Embalador Embalador + Embalador ++ Repositor Repositor + Reposit…" at bounding box center [1024, 195] width 975 height 28
click at [537, 181] on select "[Selecione...] Embalador Embalador + Embalador ++ Repositor Repositor + Reposit…" at bounding box center [1024, 195] width 975 height 28
click at [764, 196] on select "[Selecione...] Embalador Embalador + Embalador ++ Repositor Repositor + Reposit…" at bounding box center [1024, 195] width 975 height 28
click at [537, 181] on select "[Selecione...] Embalador Embalador + Embalador ++ Repositor Repositor + Reposit…" at bounding box center [1024, 195] width 975 height 28
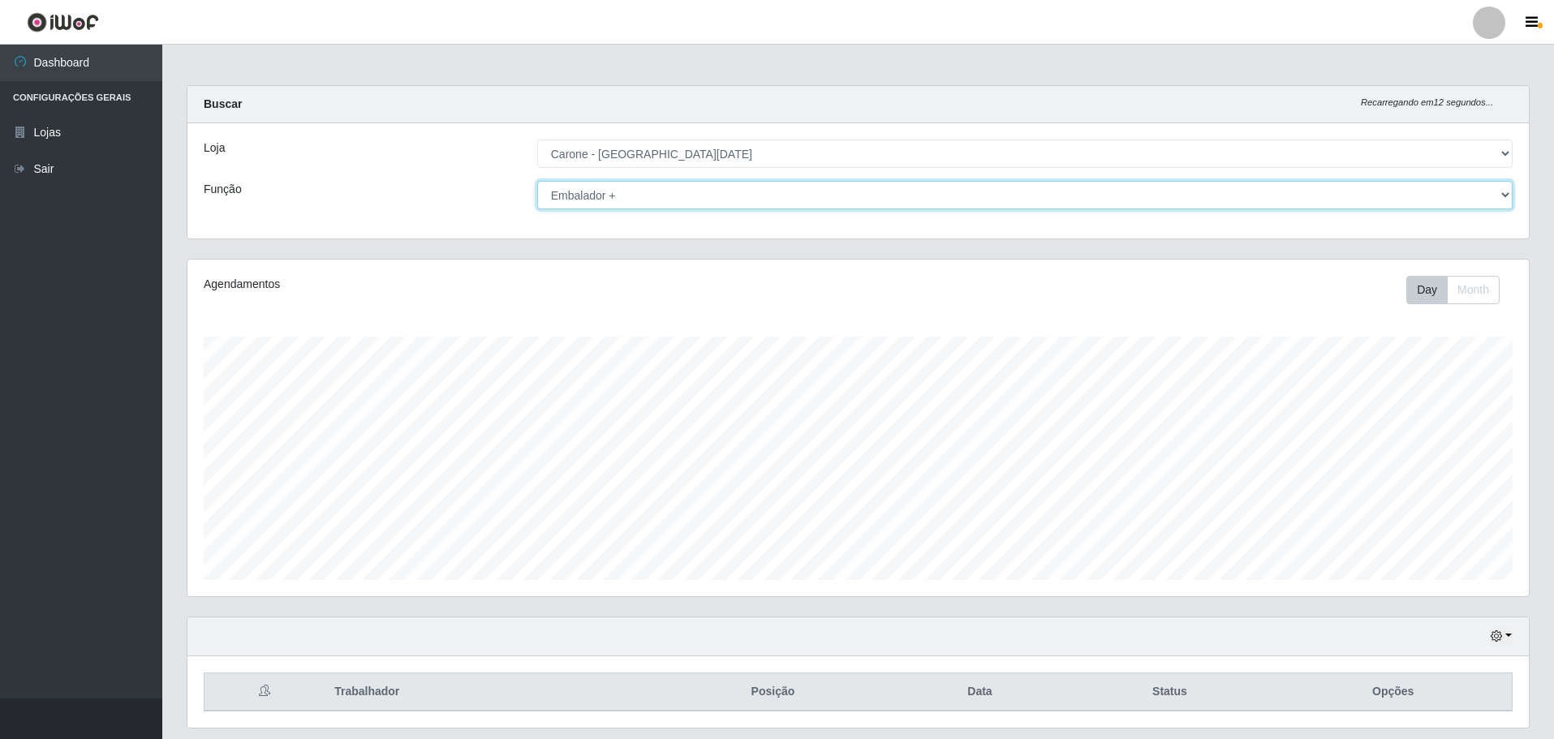
click at [661, 196] on select "[Selecione...] Embalador Embalador + Embalador ++ Repositor Repositor + Reposit…" at bounding box center [1024, 195] width 975 height 28
select select "1"
click at [537, 181] on select "[Selecione...] Embalador Embalador + Embalador ++ Repositor Repositor + Reposit…" at bounding box center [1024, 195] width 975 height 28
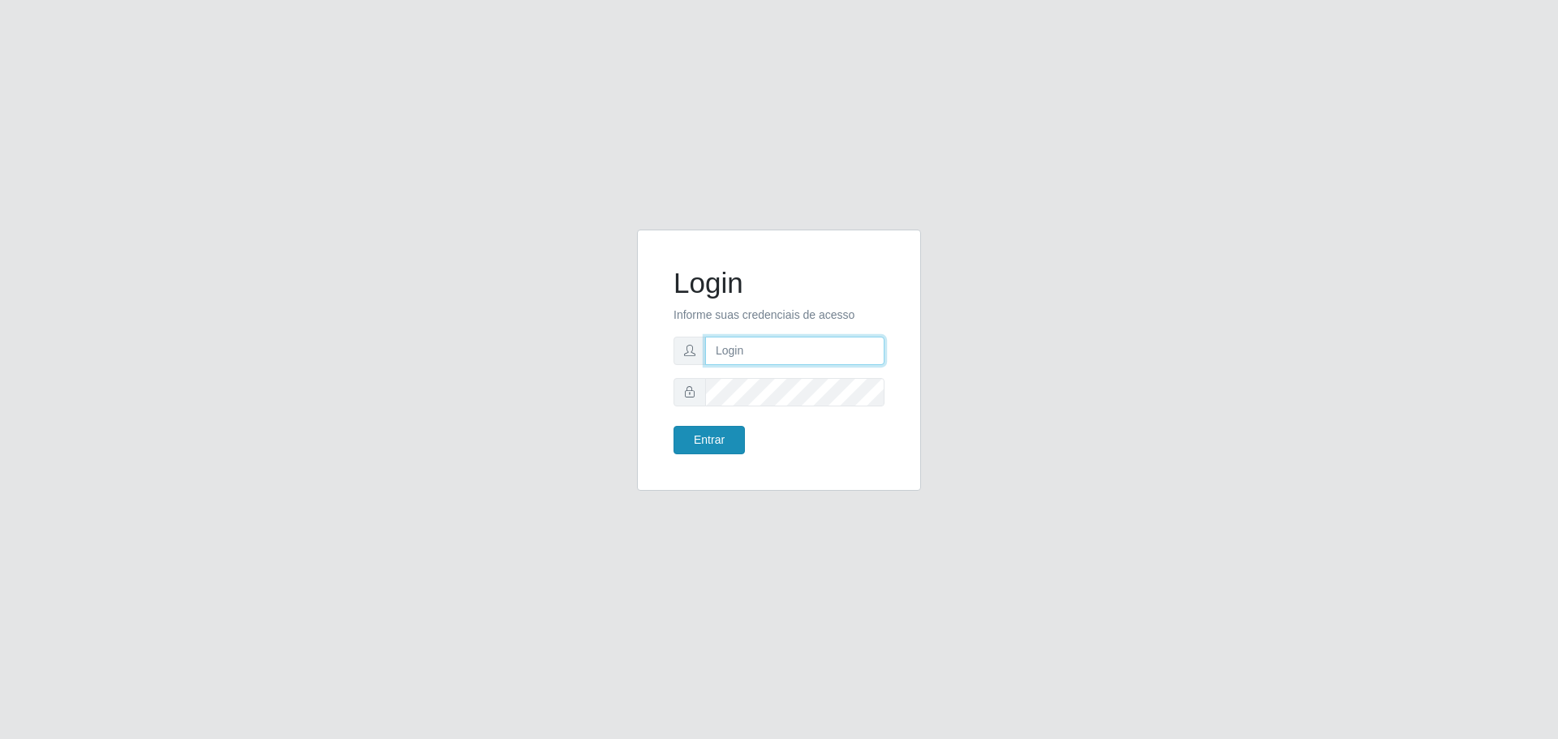
type input "[EMAIL_ADDRESS][DOMAIN_NAME]"
click at [725, 440] on button "Entrar" at bounding box center [708, 440] width 71 height 28
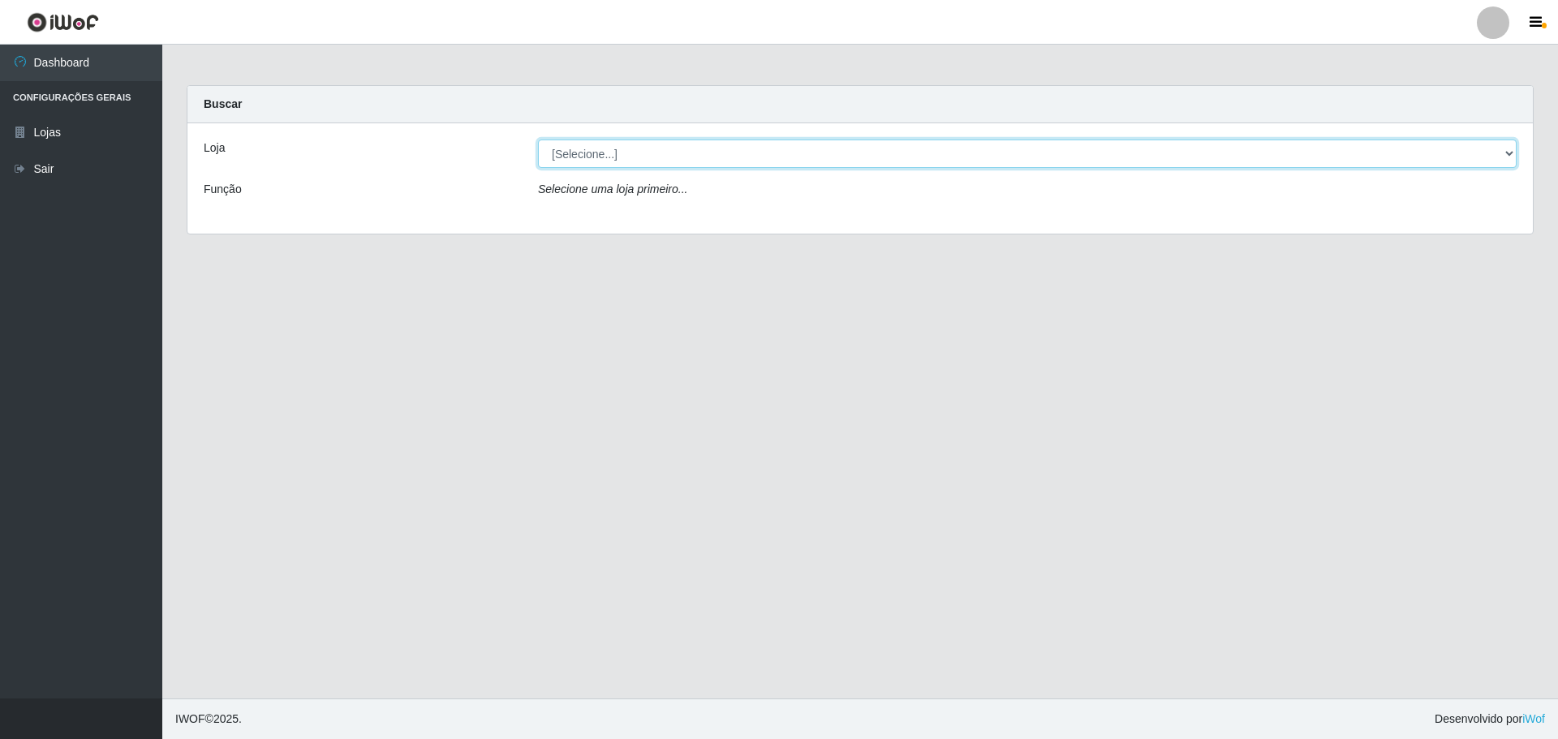
click at [616, 156] on select "[Selecione...] [GEOGRAPHIC_DATA] - [GEOGRAPHIC_DATA][DATE]" at bounding box center [1027, 154] width 978 height 28
select select "527"
click at [538, 140] on select "[Selecione...] [GEOGRAPHIC_DATA] - [GEOGRAPHIC_DATA][DATE]" at bounding box center [1027, 154] width 978 height 28
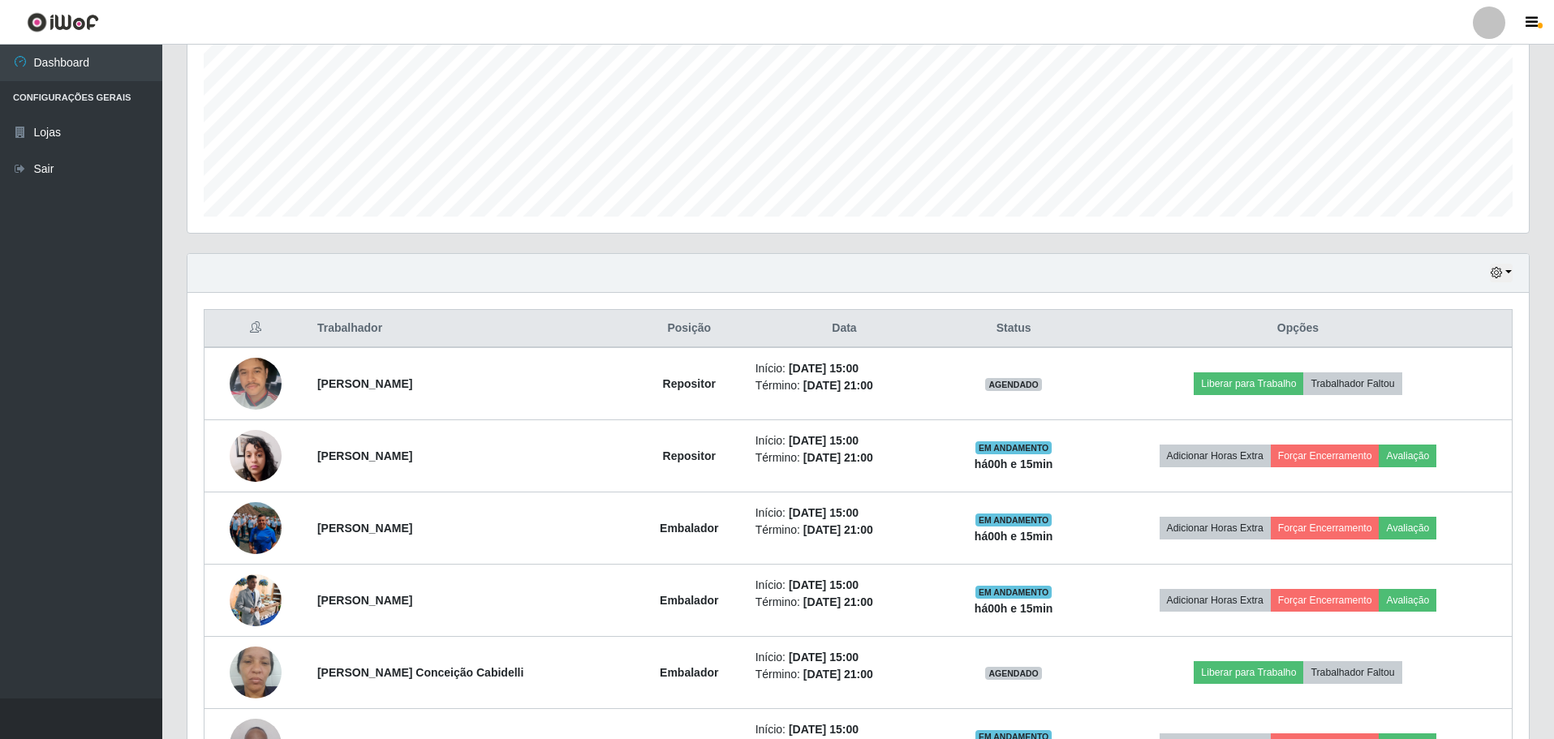
scroll to position [483, 0]
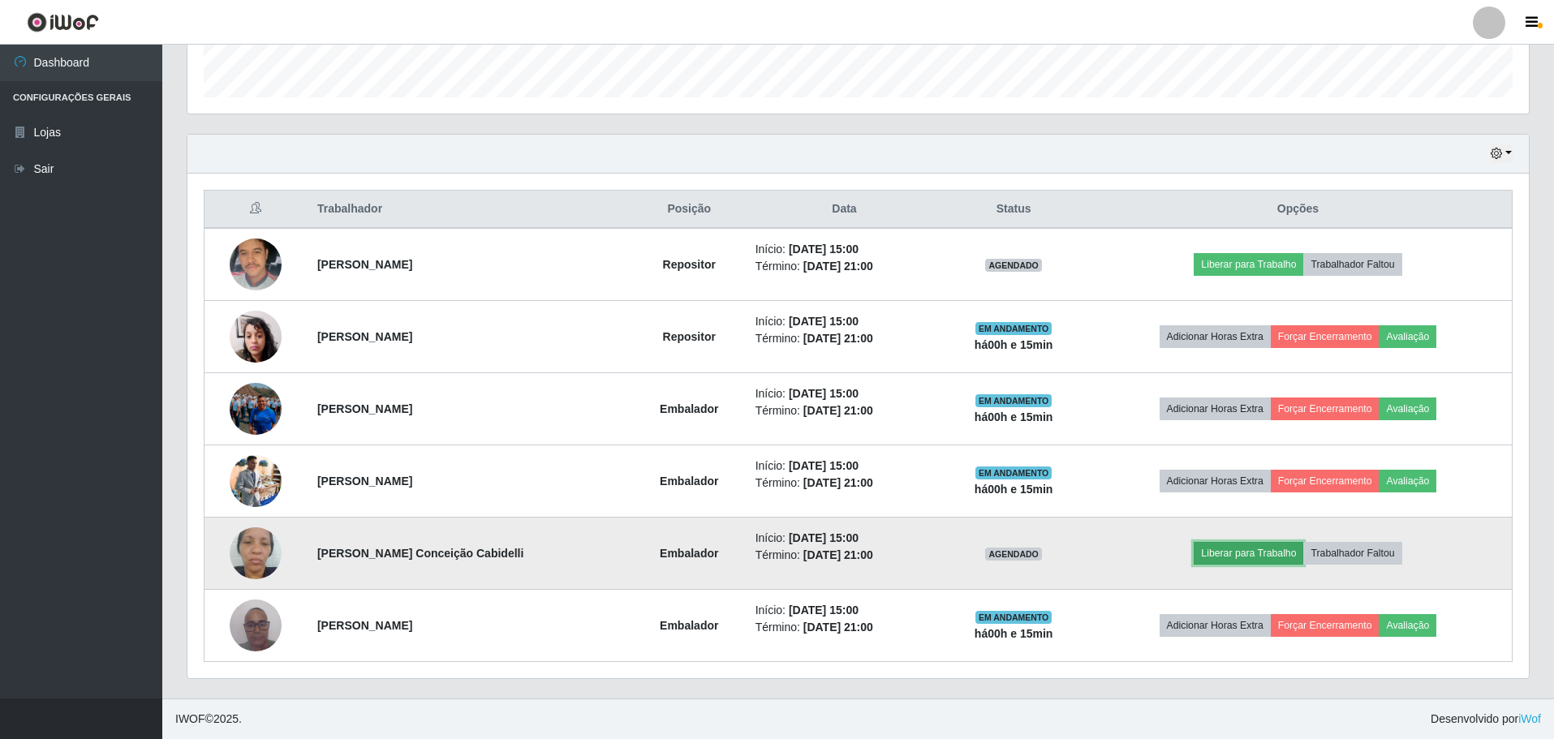
click at [1254, 559] on button "Liberar para Trabalho" at bounding box center [1248, 553] width 110 height 23
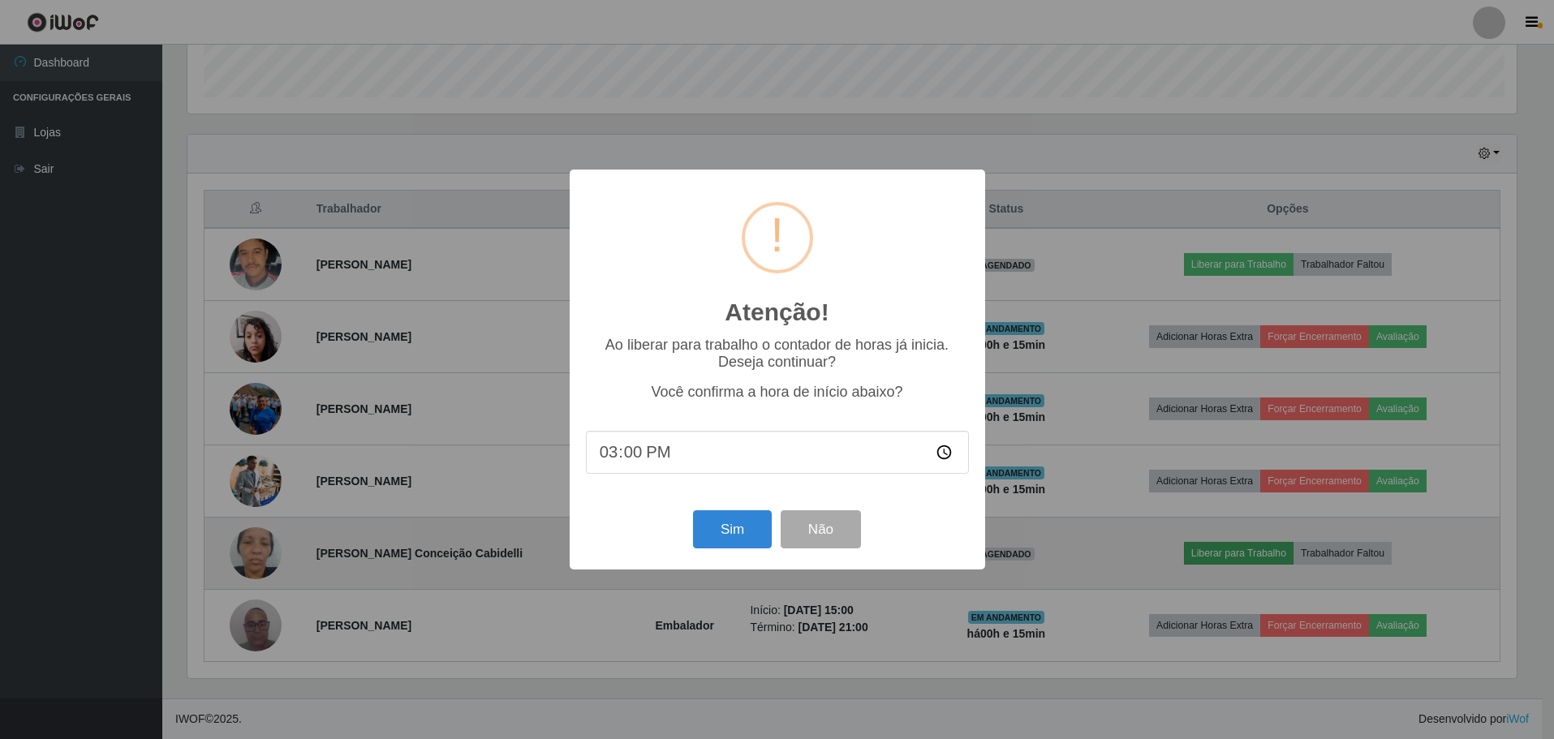
scroll to position [337, 1333]
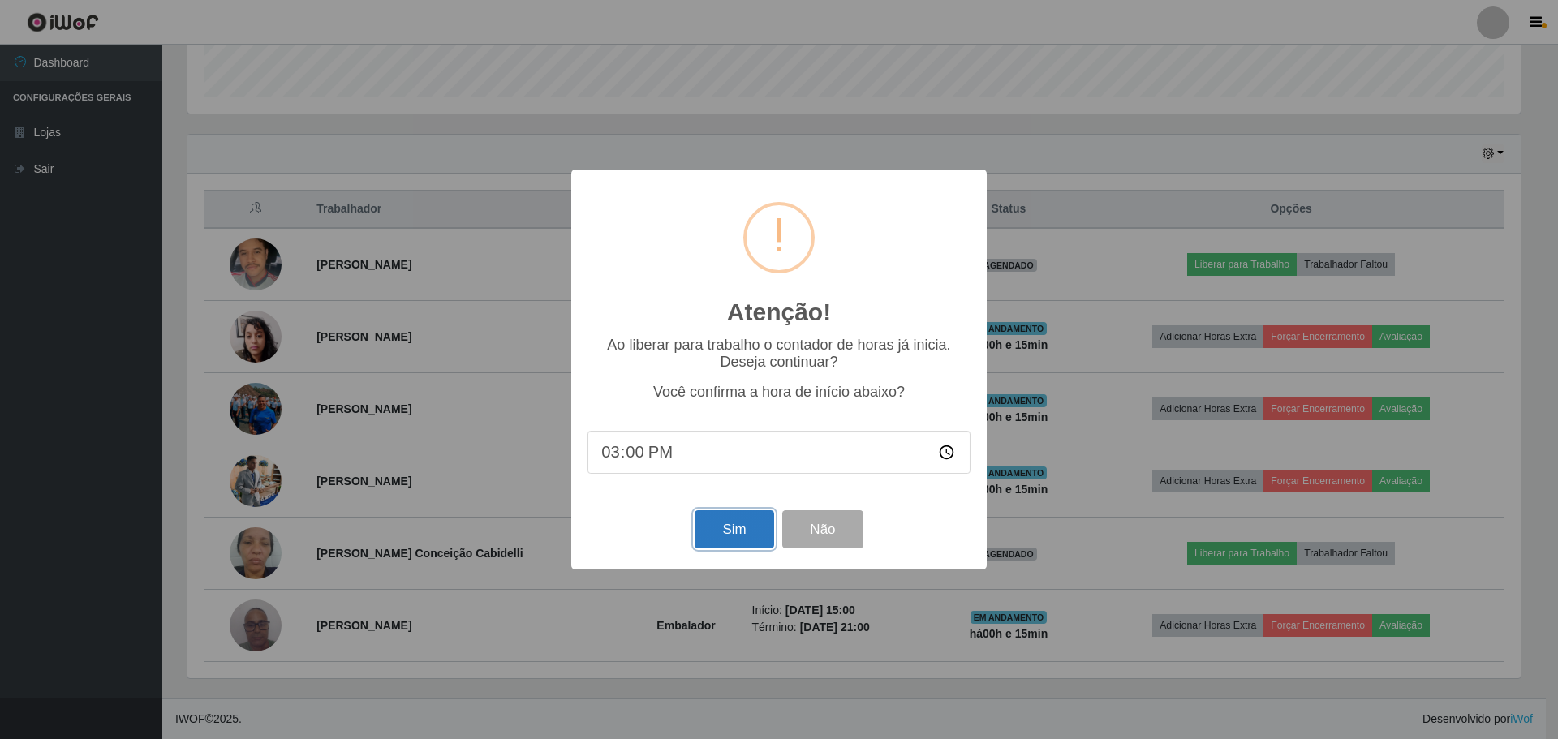
click at [747, 540] on button "Sim" at bounding box center [734, 529] width 79 height 38
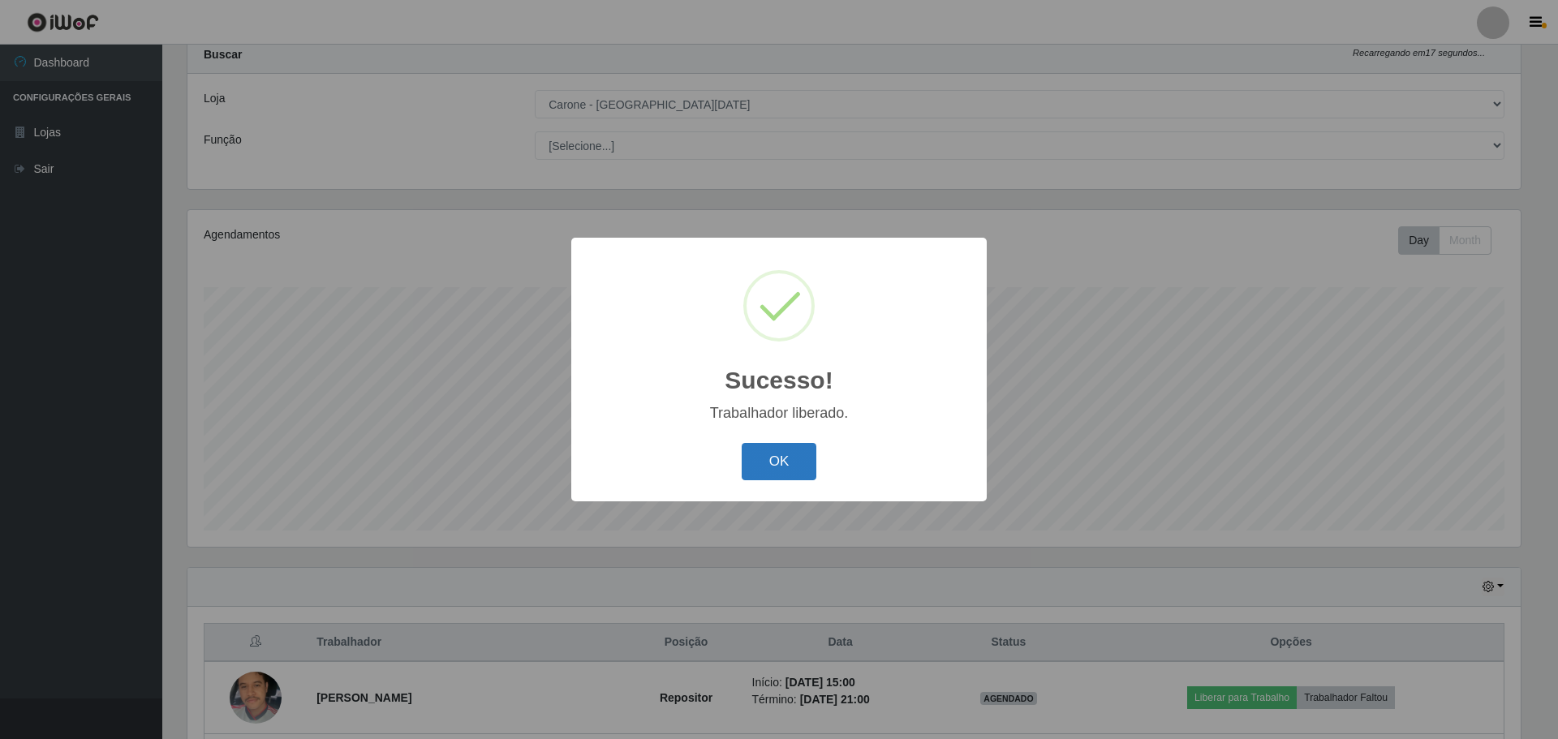
click at [772, 466] on button "OK" at bounding box center [779, 462] width 75 height 38
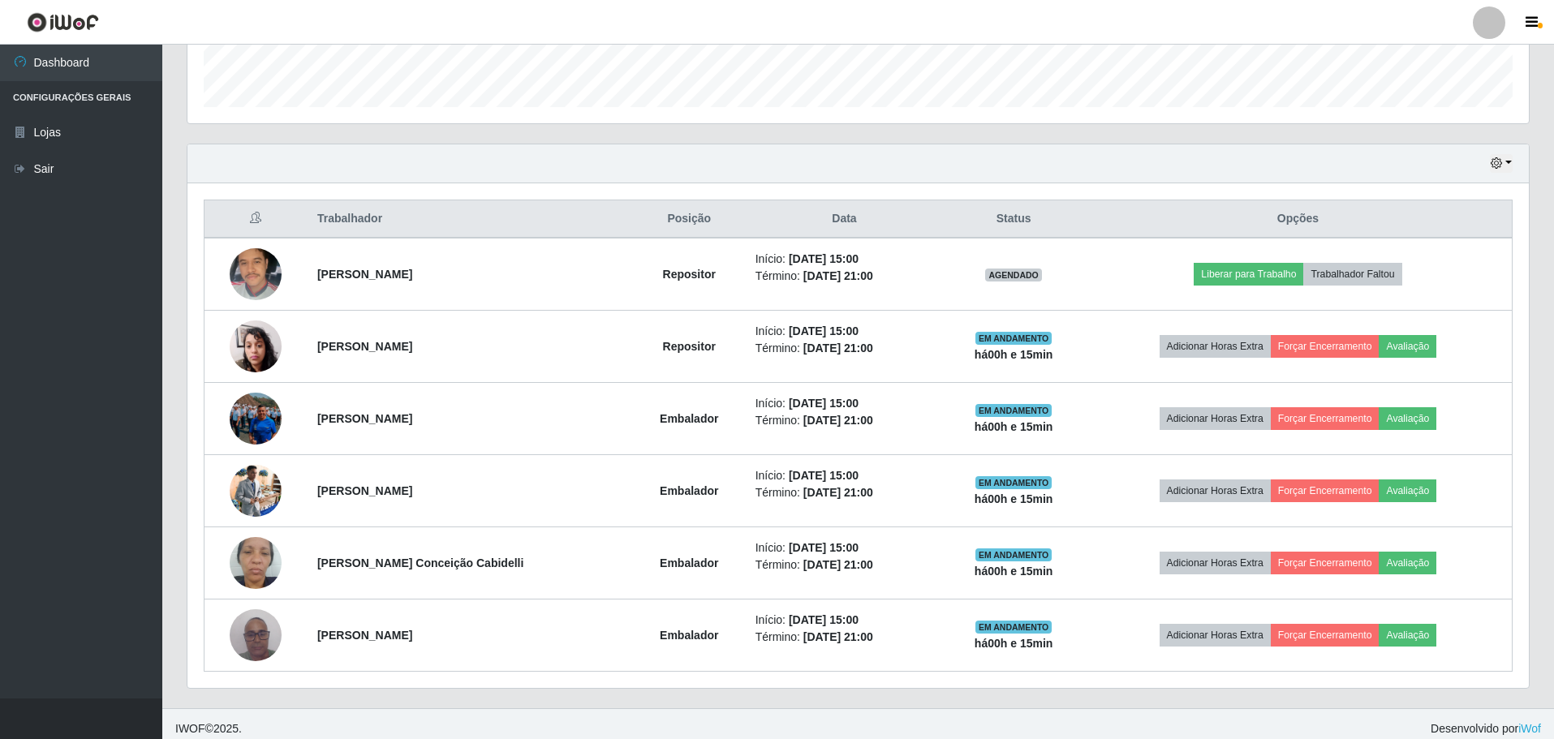
scroll to position [483, 0]
